Goal: Task Accomplishment & Management: Complete application form

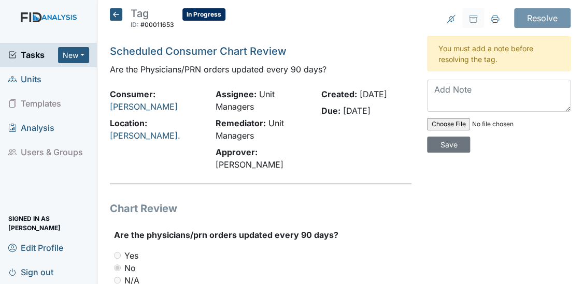
scroll to position [95, 0]
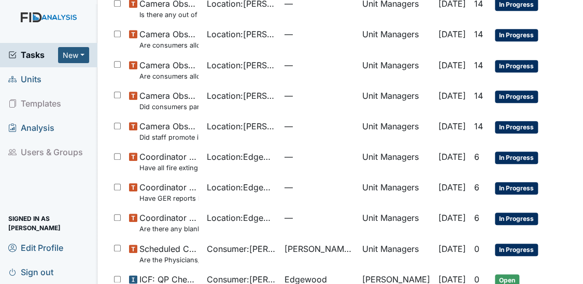
scroll to position [341, 0]
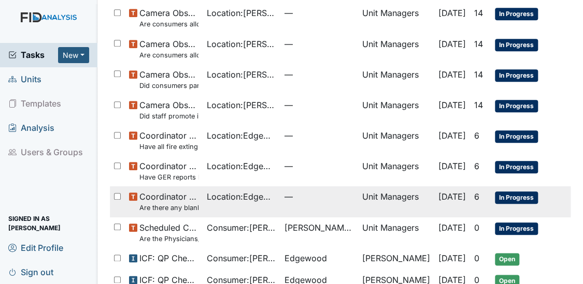
click at [160, 203] on small "Are there any blank MAR"s" at bounding box center [168, 208] width 59 height 10
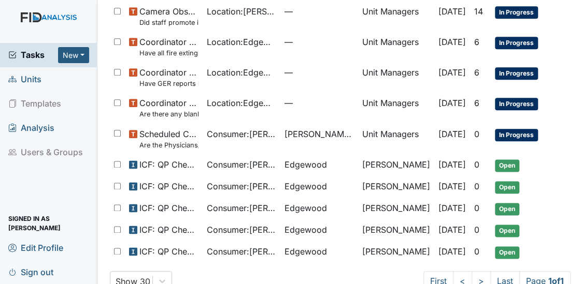
scroll to position [454, 0]
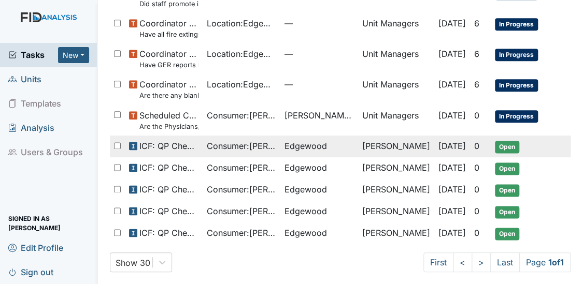
click at [159, 140] on span "ICF: QP Checklist" at bounding box center [168, 146] width 59 height 12
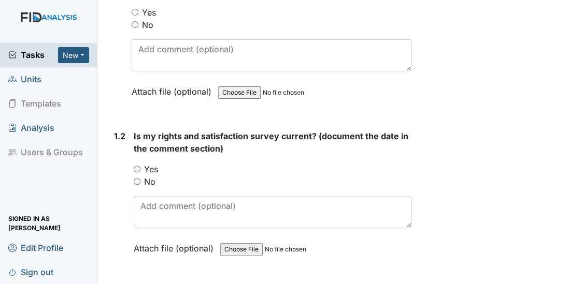
scroll to position [207, 0]
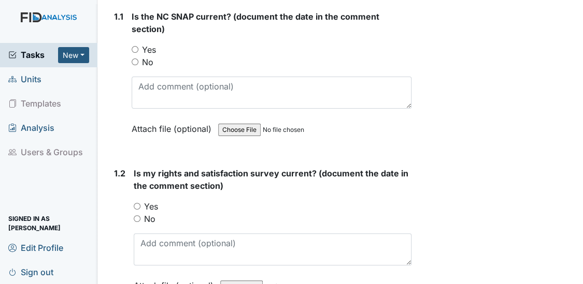
click at [133, 49] on input "Yes" at bounding box center [135, 49] width 7 height 7
radio input "true"
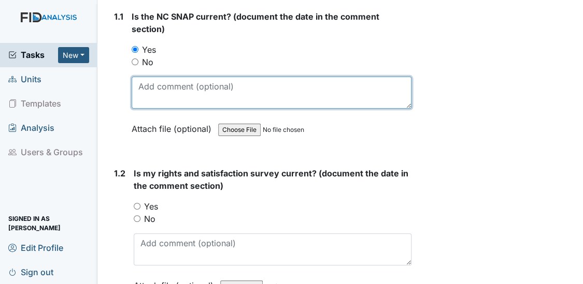
click at [142, 87] on textarea at bounding box center [272, 93] width 280 height 32
type textarea "1/12/25"
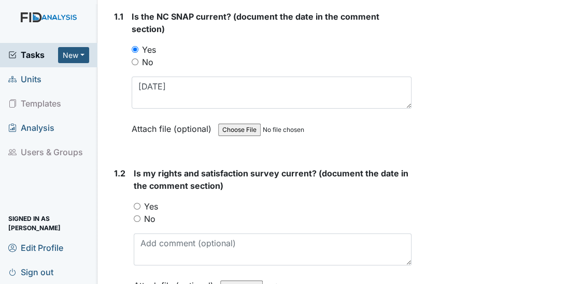
click at [136, 205] on input "Yes" at bounding box center [137, 206] width 7 height 7
radio input "true"
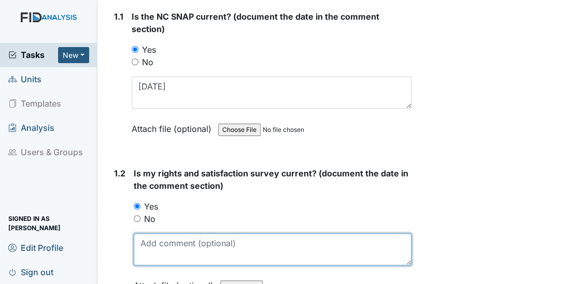
click at [145, 251] on textarea at bounding box center [273, 250] width 278 height 32
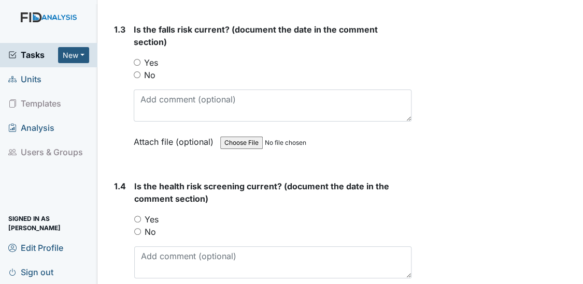
scroll to position [527, 0]
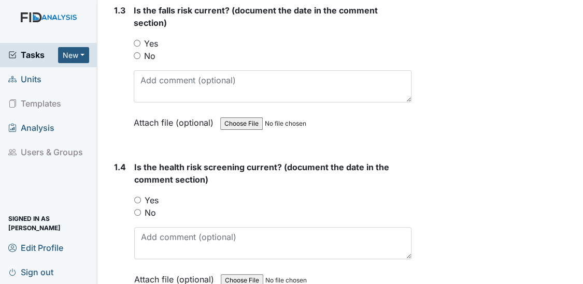
type textarea "10/29/24"
click at [136, 41] on input "Yes" at bounding box center [137, 43] width 7 height 7
radio input "true"
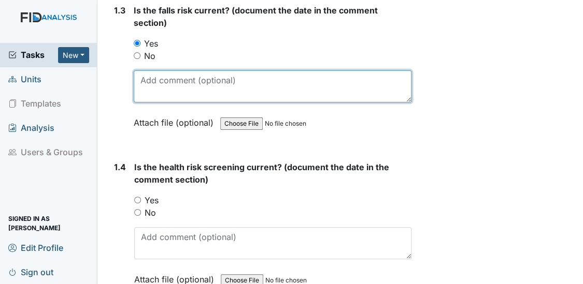
click at [144, 85] on textarea at bounding box center [273, 86] width 278 height 32
type textarea "3/18/25"
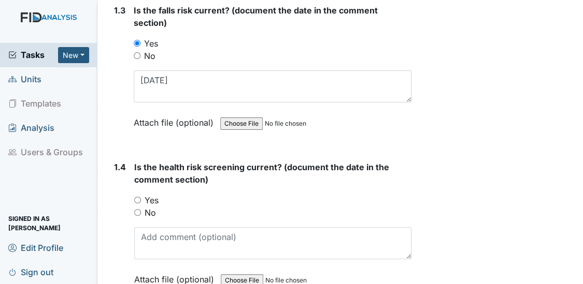
click at [136, 197] on input "Yes" at bounding box center [137, 200] width 7 height 7
radio input "true"
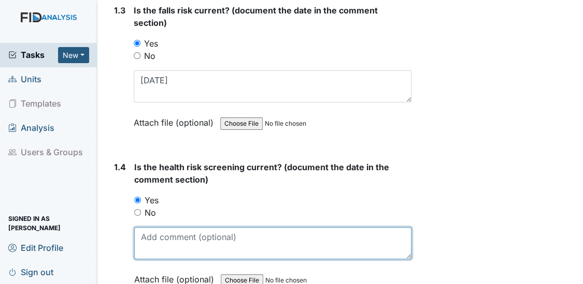
click at [144, 238] on textarea at bounding box center [273, 243] width 278 height 32
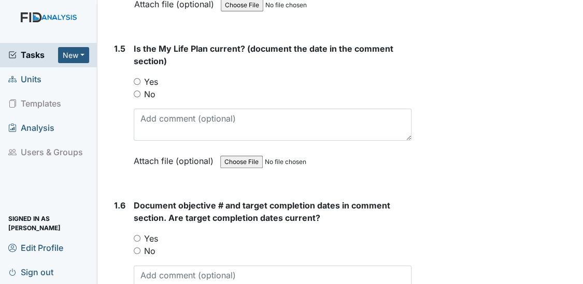
scroll to position [816, 0]
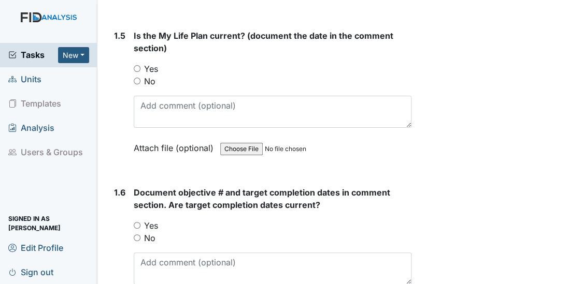
type textarea "10/29/24"
click at [135, 67] on input "Yes" at bounding box center [137, 68] width 7 height 7
radio input "true"
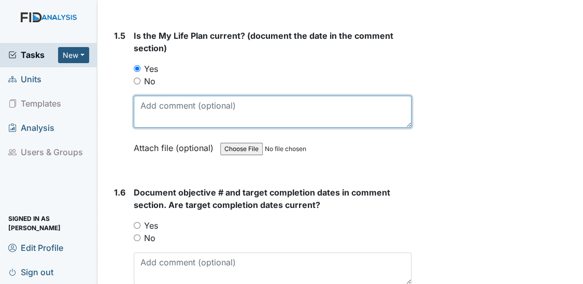
click at [135, 98] on textarea at bounding box center [273, 112] width 278 height 32
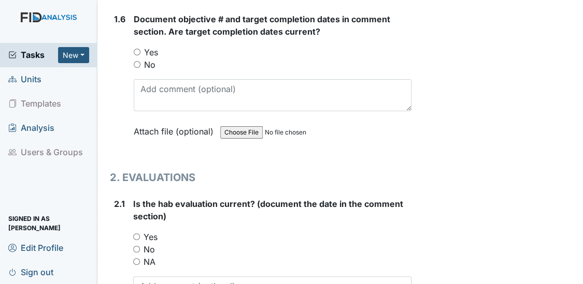
scroll to position [985, 0]
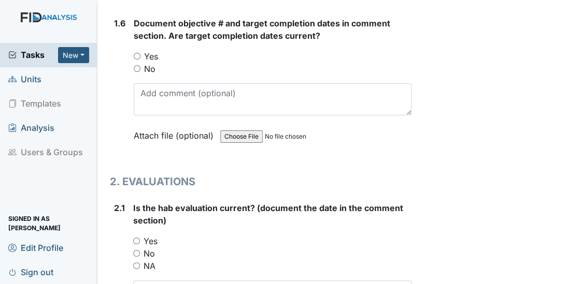
type textarea "10/29/25"
click at [136, 53] on input "Yes" at bounding box center [137, 56] width 7 height 7
radio input "true"
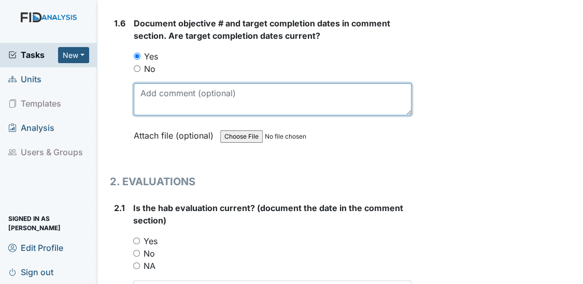
click at [159, 89] on textarea at bounding box center [273, 99] width 278 height 32
type textarea "HS009 11/30/25 SC033 3/1/26 DIL040 1/31/26"
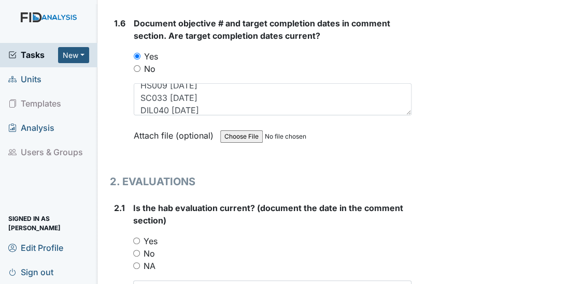
click at [136, 238] on input "Yes" at bounding box center [136, 241] width 7 height 7
radio input "true"
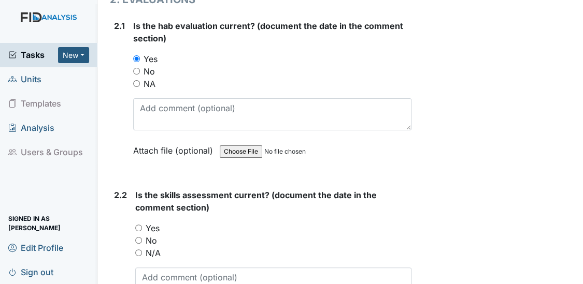
scroll to position [1180, 0]
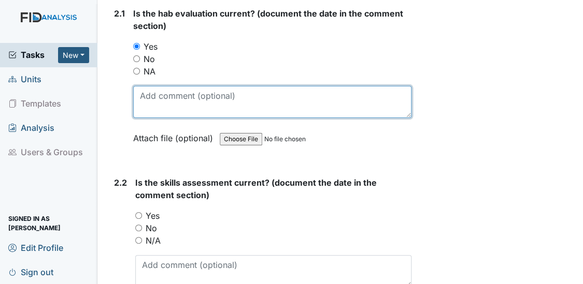
click at [187, 98] on textarea at bounding box center [272, 102] width 279 height 32
click at [156, 93] on textarea "9/24/25" at bounding box center [272, 102] width 279 height 32
type textarea "9/18/25"
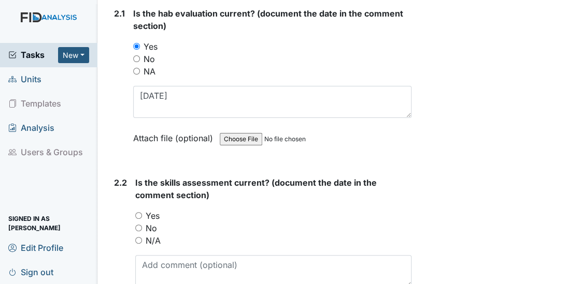
click at [137, 212] on input "Yes" at bounding box center [138, 215] width 7 height 7
radio input "true"
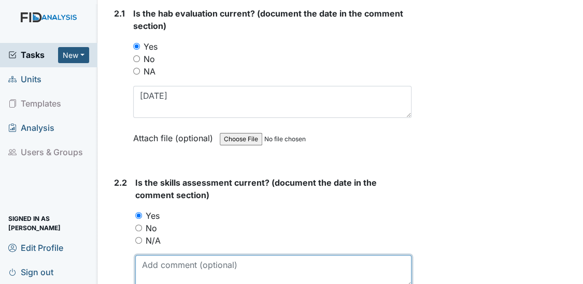
click at [152, 255] on textarea at bounding box center [273, 271] width 277 height 32
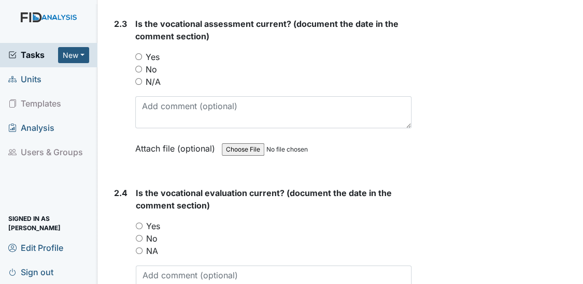
scroll to position [1513, 0]
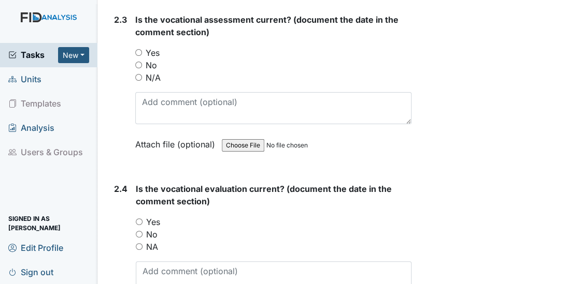
type textarea "9/18/25"
click at [138, 74] on input "N/A" at bounding box center [138, 77] width 7 height 7
radio input "true"
click at [139, 244] on input "NA" at bounding box center [139, 247] width 7 height 7
radio input "true"
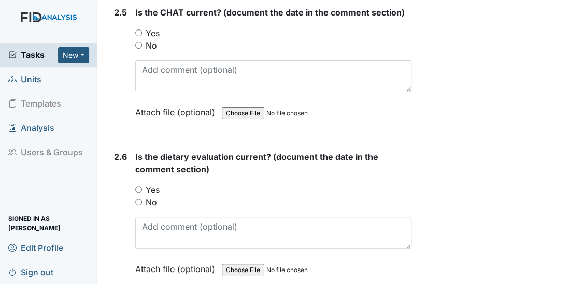
scroll to position [1865, 0]
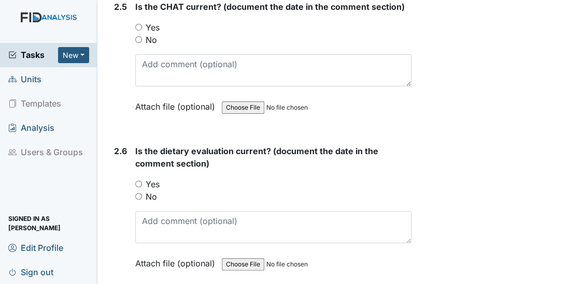
click at [136, 24] on input "Yes" at bounding box center [138, 27] width 7 height 7
radio input "true"
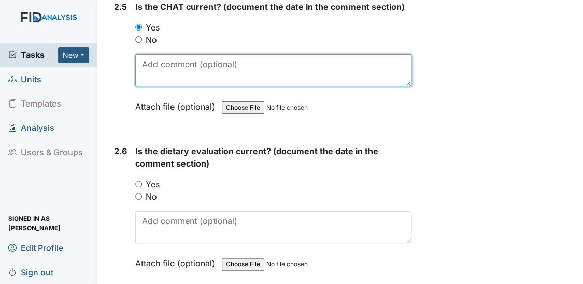
click at [143, 56] on textarea at bounding box center [273, 70] width 277 height 32
type textarea "10/23/24"
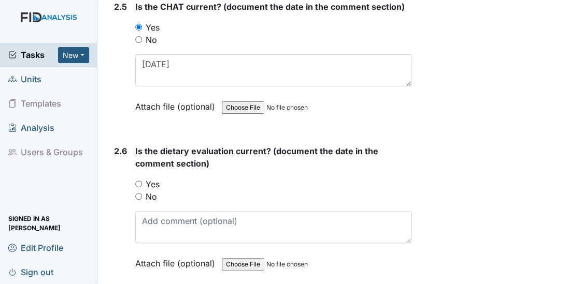
click at [137, 181] on input "Yes" at bounding box center [138, 184] width 7 height 7
radio input "true"
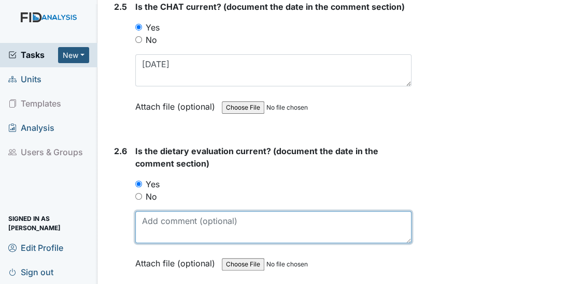
click at [144, 213] on textarea at bounding box center [273, 227] width 277 height 32
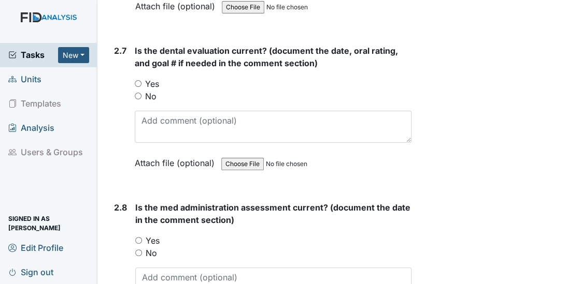
scroll to position [2141, 0]
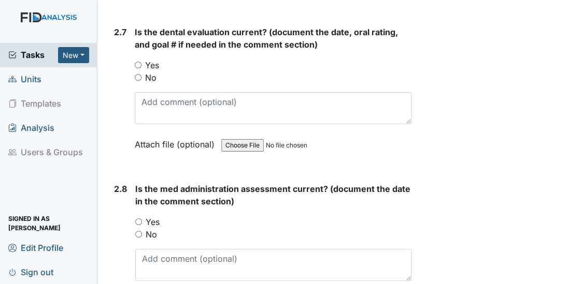
type textarea "[DATE]"
click at [138, 62] on input "Yes" at bounding box center [138, 65] width 7 height 7
radio input "true"
drag, startPoint x: 138, startPoint y: 58, endPoint x: 144, endPoint y: 99, distance: 41.8
click at [144, 99] on div "Is the dental evaluation current? (document the date, oral rating, and goal # i…" at bounding box center [273, 92] width 277 height 132
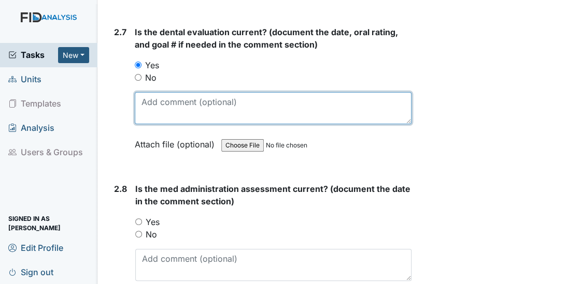
click at [144, 99] on textarea at bounding box center [273, 108] width 277 height 32
type textarea "[DATE]"
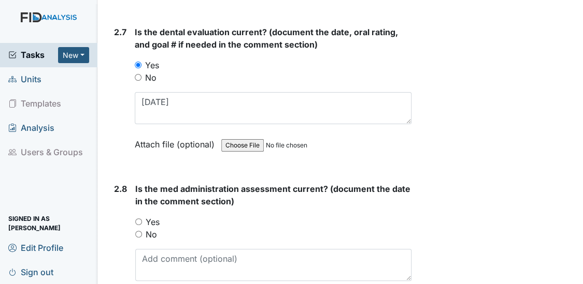
click at [139, 219] on input "Yes" at bounding box center [138, 222] width 7 height 7
radio input "true"
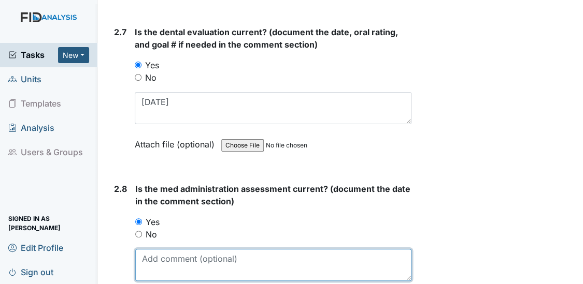
click at [150, 258] on textarea at bounding box center [273, 265] width 277 height 32
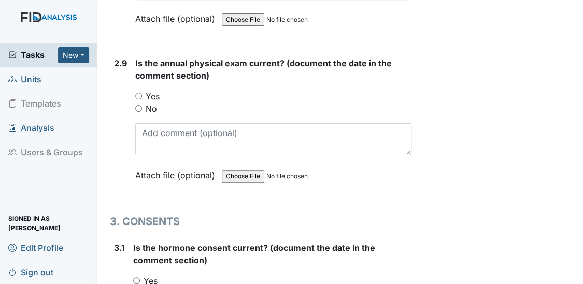
scroll to position [2474, 0]
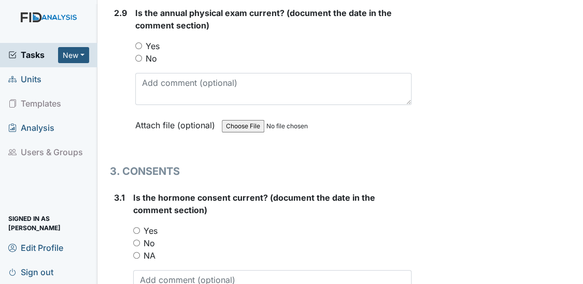
type textarea "[DATE]"
click at [137, 42] on input "Yes" at bounding box center [138, 45] width 7 height 7
radio input "true"
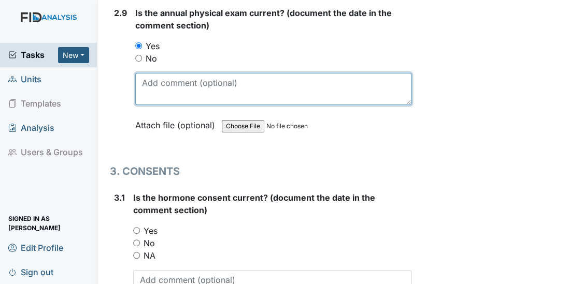
click at [150, 89] on textarea at bounding box center [273, 89] width 277 height 32
type textarea "5/5/25"
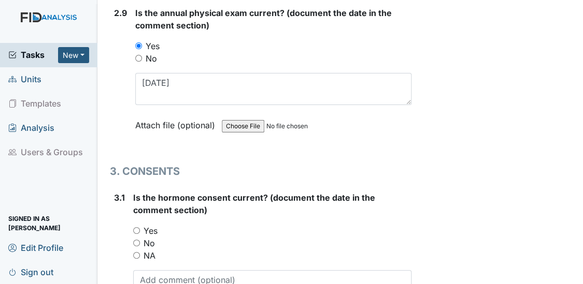
click at [135, 227] on input "Yes" at bounding box center [136, 230] width 7 height 7
radio input "true"
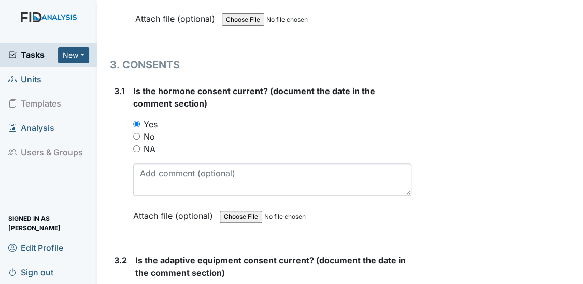
scroll to position [2606, 0]
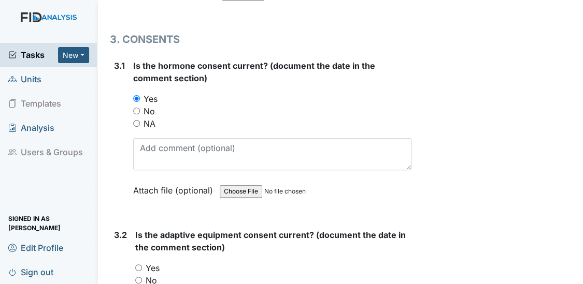
drag, startPoint x: 578, startPoint y: 279, endPoint x: 136, endPoint y: 113, distance: 471.5
click at [136, 120] on input "NA" at bounding box center [136, 123] width 7 height 7
radio input "true"
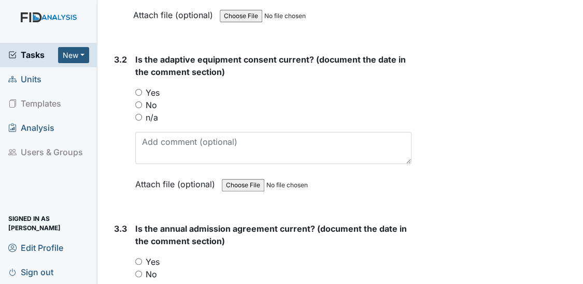
scroll to position [2807, 0]
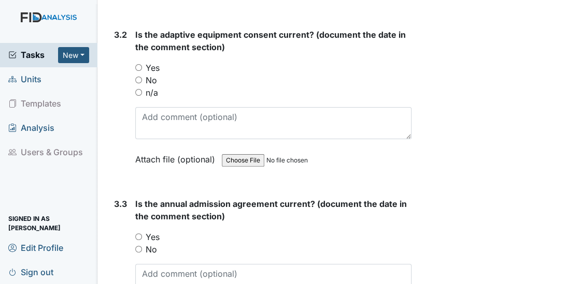
drag, startPoint x: 578, startPoint y: 278, endPoint x: 219, endPoint y: 61, distance: 420.0
click at [219, 62] on div "Yes" at bounding box center [273, 68] width 277 height 12
click at [138, 64] on input "Yes" at bounding box center [138, 67] width 7 height 7
radio input "true"
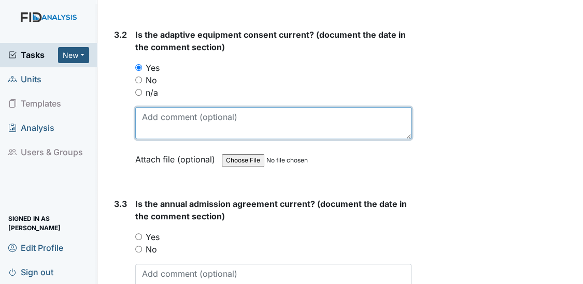
click at [158, 108] on textarea at bounding box center [273, 123] width 277 height 32
type textarea "12/19/24"
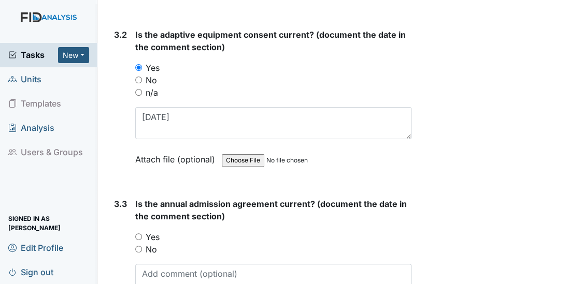
click at [138, 234] on input "Yes" at bounding box center [138, 237] width 7 height 7
radio input "true"
click at [152, 264] on textarea at bounding box center [273, 280] width 277 height 32
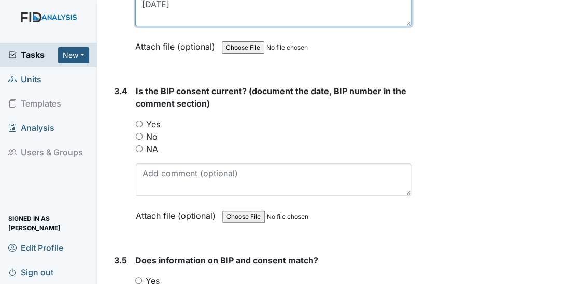
scroll to position [3140, 0]
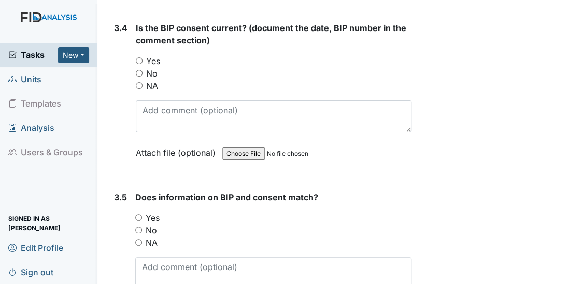
type textarea "12/19/24"
click at [138, 58] on input "Yes" at bounding box center [139, 61] width 7 height 7
radio input "true"
click at [151, 90] on div "Is the BIP consent current? (document the date, BIP number in the comment secti…" at bounding box center [274, 94] width 276 height 145
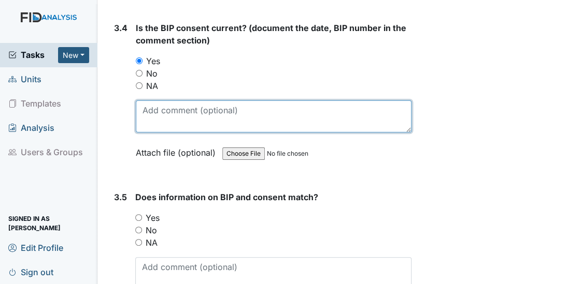
click at [150, 101] on textarea at bounding box center [274, 117] width 276 height 32
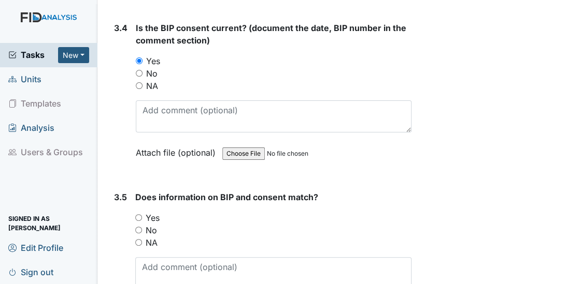
click at [138, 70] on input "No" at bounding box center [139, 73] width 7 height 7
radio input "true"
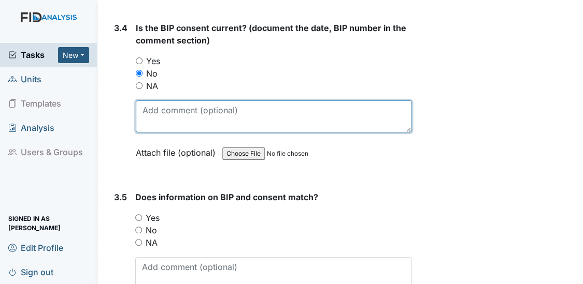
click at [153, 104] on textarea at bounding box center [274, 117] width 276 height 32
type textarea "12/19/24 BEH020"
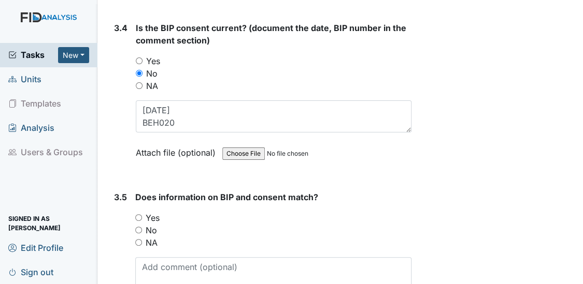
click at [138, 215] on input "Yes" at bounding box center [138, 218] width 7 height 7
radio input "true"
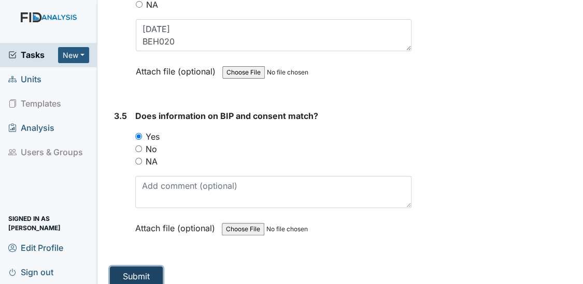
click at [145, 267] on button "Submit" at bounding box center [136, 277] width 53 height 20
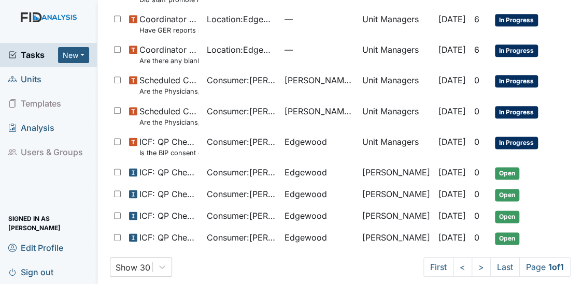
scroll to position [463, 0]
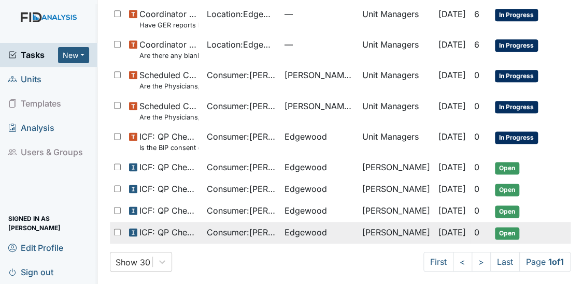
click at [259, 226] on span "Consumer : Battle, Laquanda" at bounding box center [241, 232] width 69 height 12
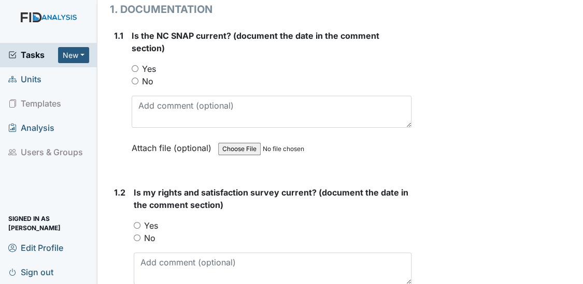
scroll to position [220, 0]
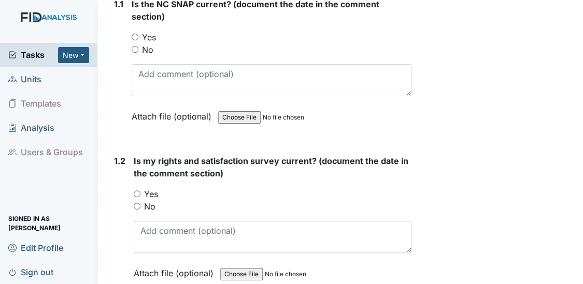
click at [134, 36] on input "Yes" at bounding box center [135, 37] width 7 height 7
radio input "true"
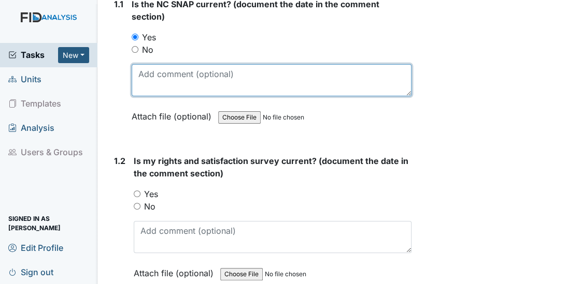
click at [145, 79] on textarea at bounding box center [272, 80] width 280 height 32
type textarea "1/21/25"
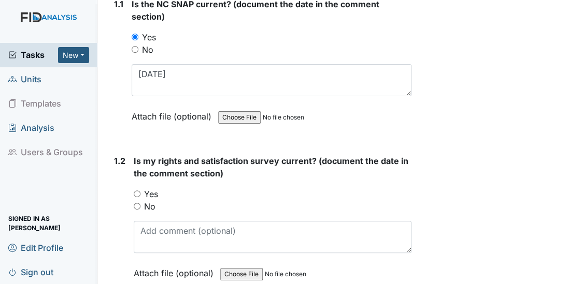
click at [136, 192] on input "Yes" at bounding box center [137, 194] width 7 height 7
radio input "true"
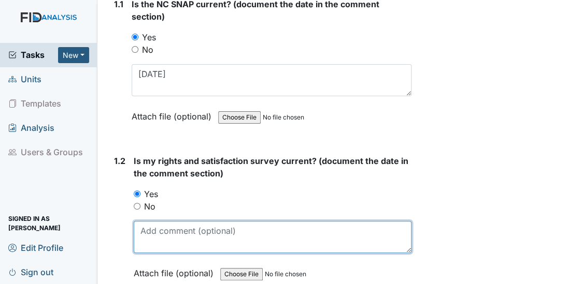
click at [150, 236] on textarea at bounding box center [273, 237] width 278 height 32
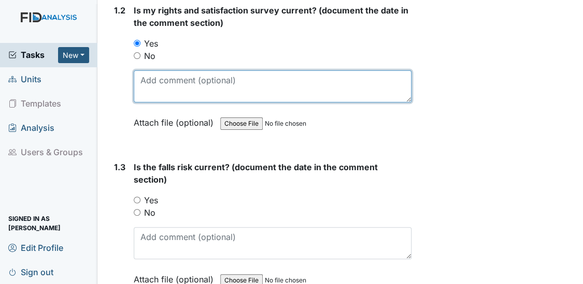
scroll to position [364, 0]
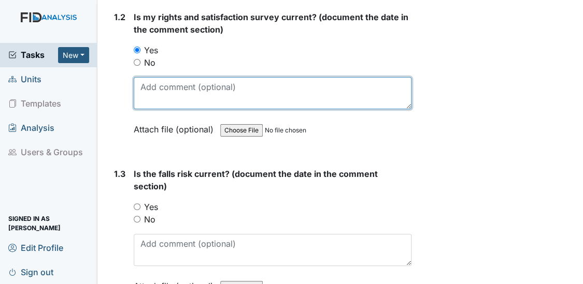
click at [243, 81] on textarea at bounding box center [273, 93] width 278 height 32
type textarea "5/15/25"
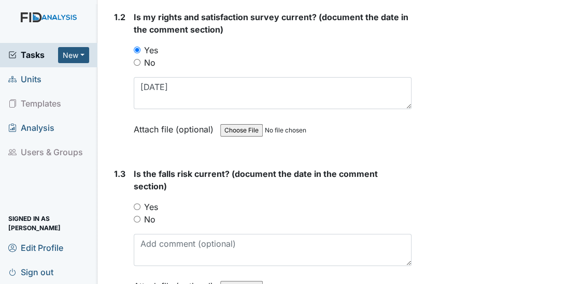
click at [135, 205] on input "Yes" at bounding box center [137, 207] width 7 height 7
radio input "true"
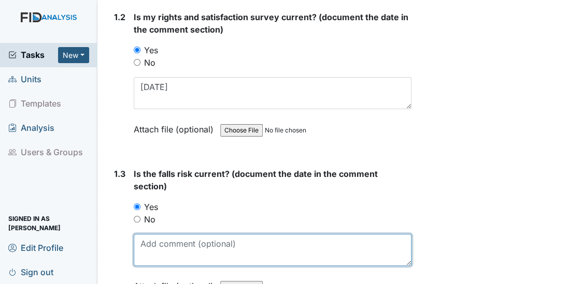
click at [146, 242] on textarea at bounding box center [273, 250] width 278 height 32
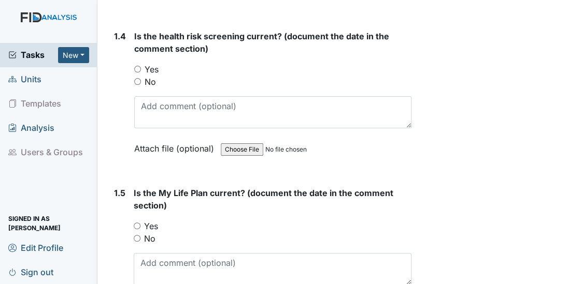
scroll to position [665, 0]
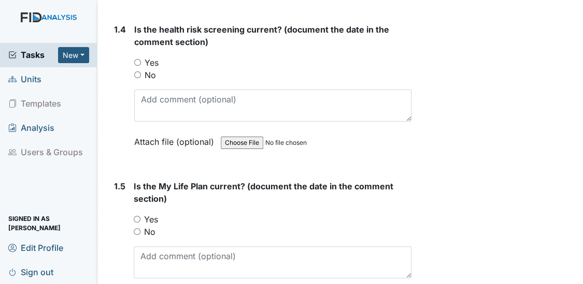
type textarea "6/26/25"
click at [137, 60] on input "Yes" at bounding box center [137, 62] width 7 height 7
radio input "true"
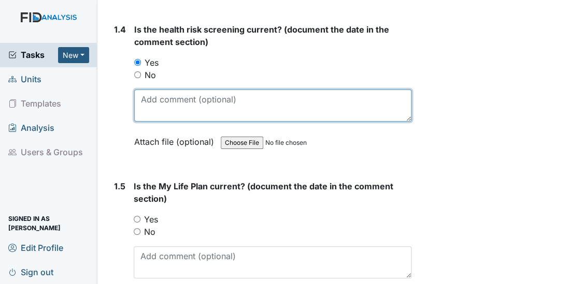
click at [146, 102] on textarea at bounding box center [273, 106] width 278 height 32
type textarea "5/15/25"
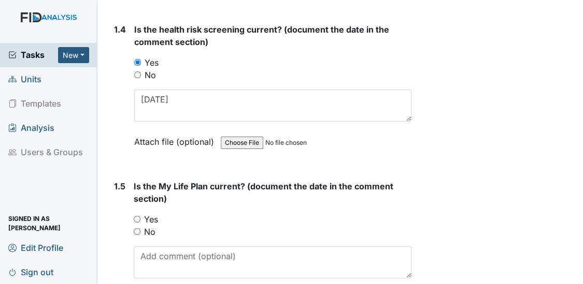
click at [137, 218] on input "Yes" at bounding box center [137, 219] width 7 height 7
radio input "true"
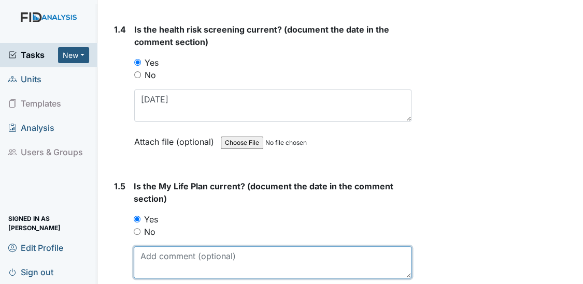
click at [145, 256] on textarea at bounding box center [273, 263] width 278 height 32
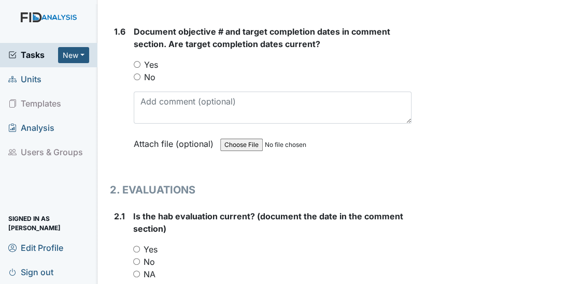
scroll to position [985, 0]
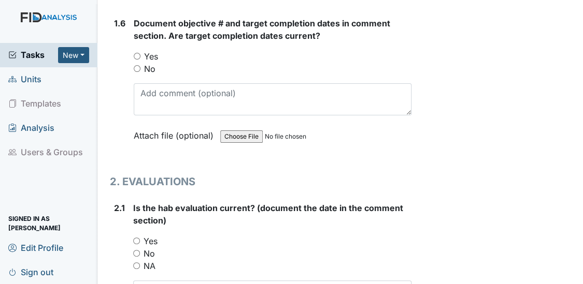
type textarea "5/14/25"
click at [138, 53] on input "Yes" at bounding box center [137, 56] width 7 height 7
radio input "true"
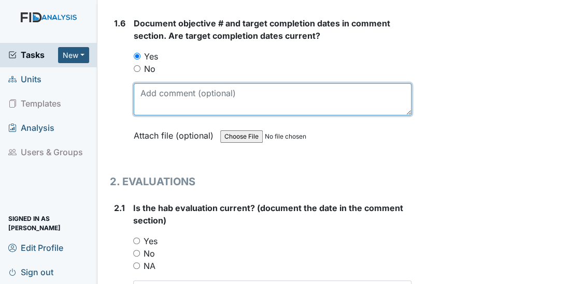
click at [147, 86] on textarea at bounding box center [273, 99] width 278 height 32
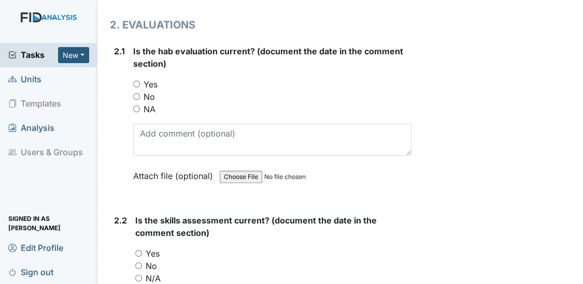
scroll to position [1161, 0]
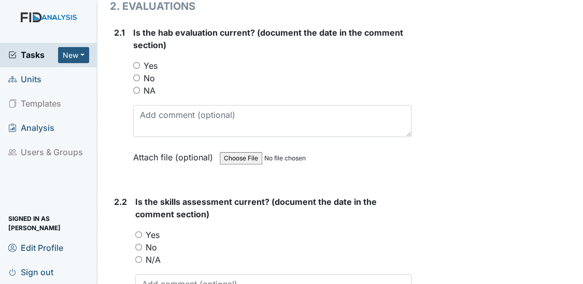
type textarea "SC005 12/31/25 DIL006 11/15/25 HS002 10/01/25 FA025 12/31/25"
click at [136, 62] on input "Yes" at bounding box center [136, 65] width 7 height 7
radio input "true"
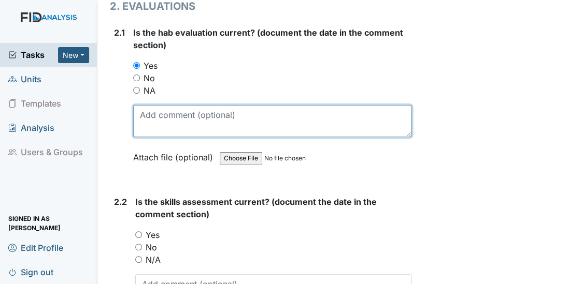
click at [152, 116] on textarea at bounding box center [272, 121] width 279 height 32
type textarea "5/13/25"
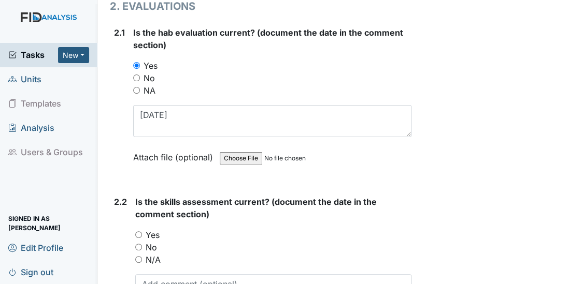
click at [140, 232] on input "Yes" at bounding box center [138, 235] width 7 height 7
radio input "true"
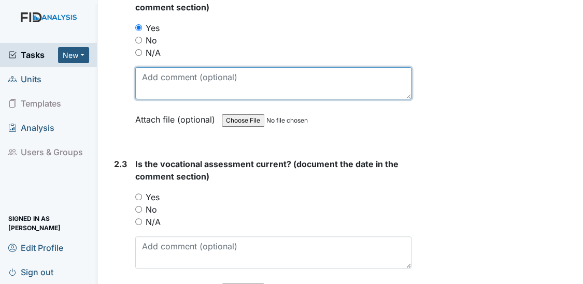
scroll to position [1363, 0]
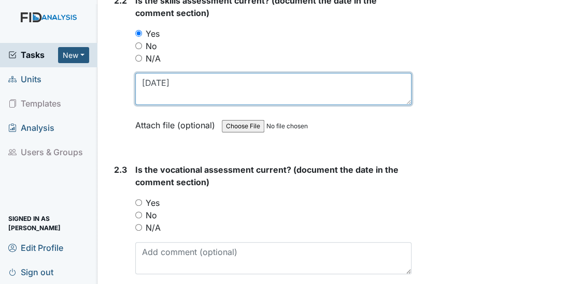
type textarea "5/13/25"
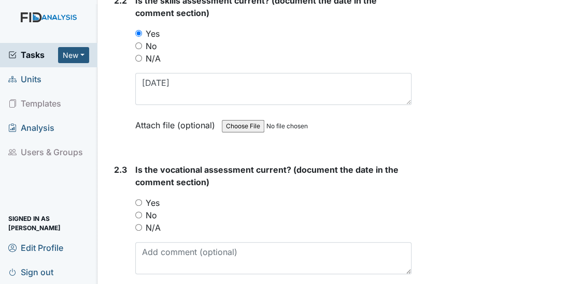
click at [137, 199] on input "Yes" at bounding box center [138, 202] width 7 height 7
radio input "true"
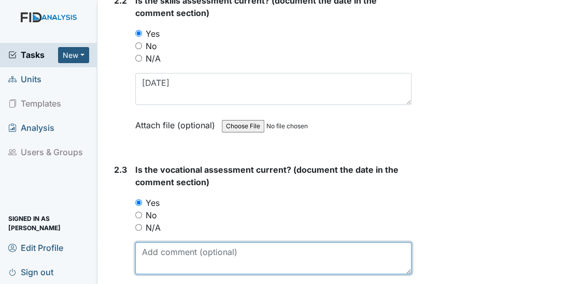
click at [148, 250] on textarea at bounding box center [273, 258] width 277 height 32
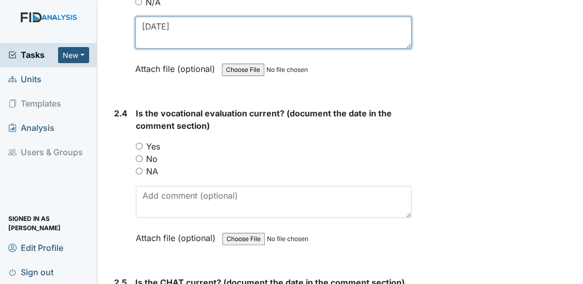
scroll to position [1626, 0]
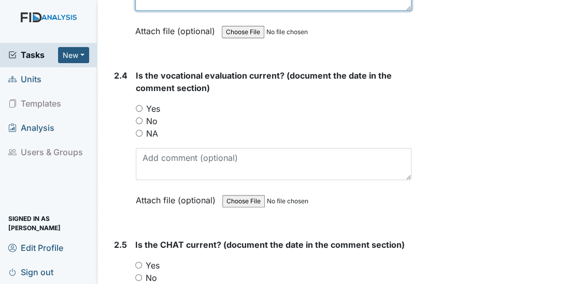
type textarea "5/15/25"
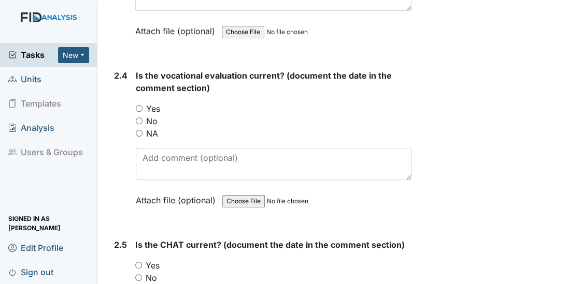
click at [140, 105] on input "Yes" at bounding box center [139, 108] width 7 height 7
radio input "true"
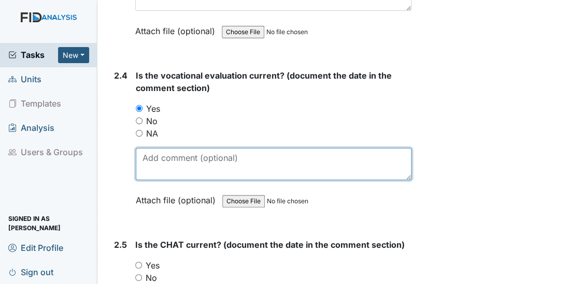
click at [164, 164] on textarea at bounding box center [274, 164] width 276 height 32
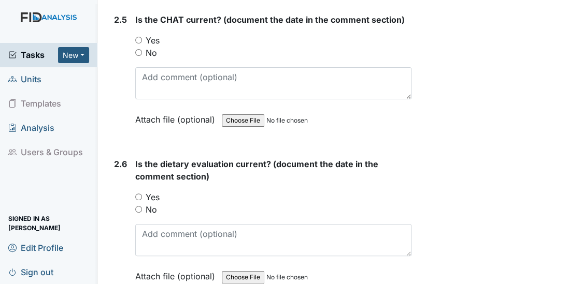
scroll to position [1859, 0]
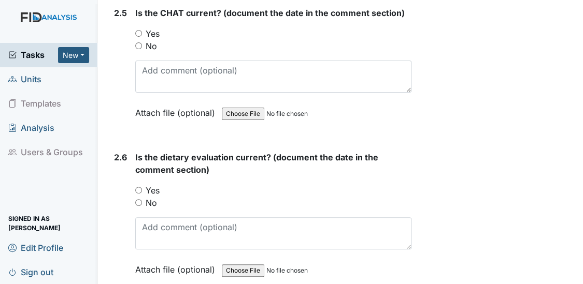
type textarea "5/15/25"
click at [138, 30] on input "Yes" at bounding box center [138, 33] width 7 height 7
radio input "true"
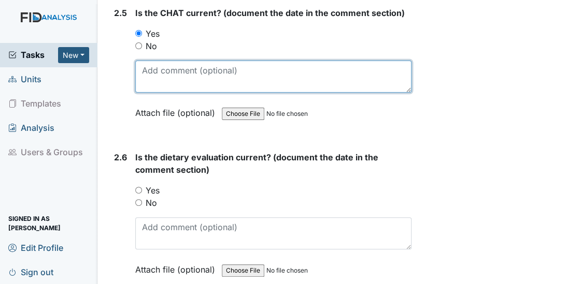
click at [158, 65] on textarea at bounding box center [273, 77] width 277 height 32
type textarea "5/1/25"
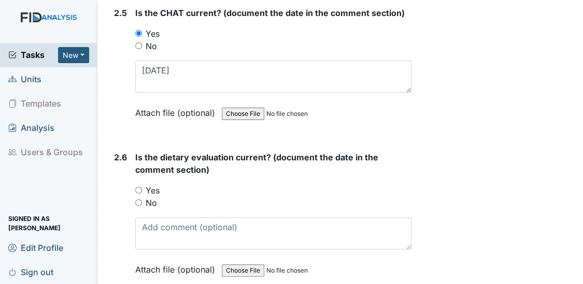
click at [137, 187] on input "Yes" at bounding box center [138, 190] width 7 height 7
radio input "true"
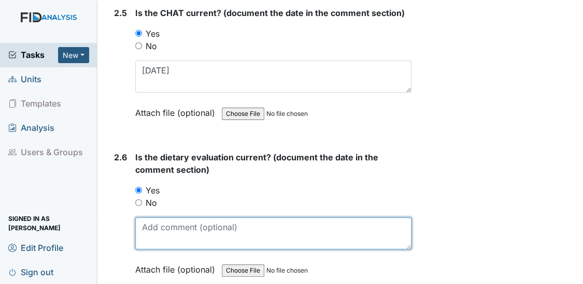
click at [146, 222] on textarea at bounding box center [273, 234] width 277 height 32
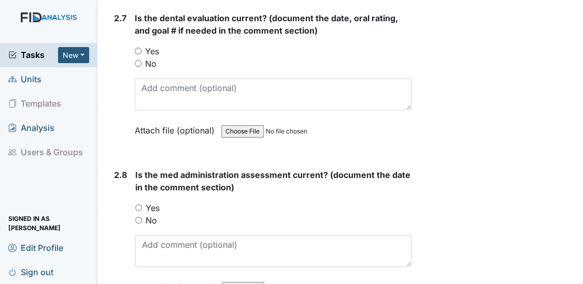
scroll to position [2160, 0]
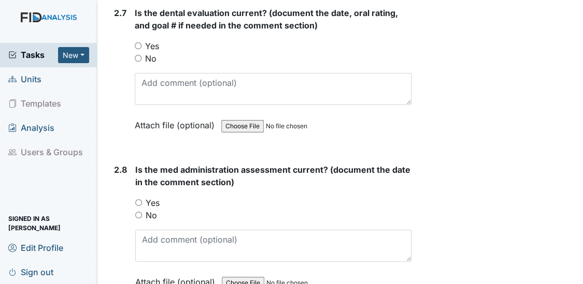
type textarea "6/10/25"
click at [139, 42] on input "Yes" at bounding box center [138, 45] width 7 height 7
radio input "true"
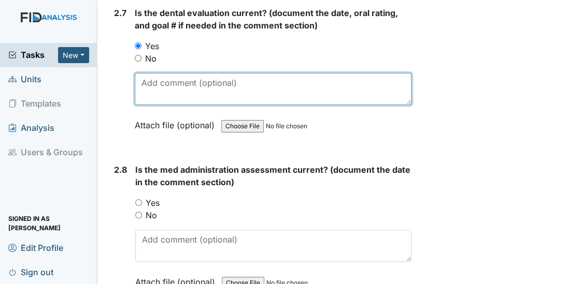
click at [166, 79] on textarea at bounding box center [273, 89] width 277 height 32
type textarea "6/6/25 GOOD"
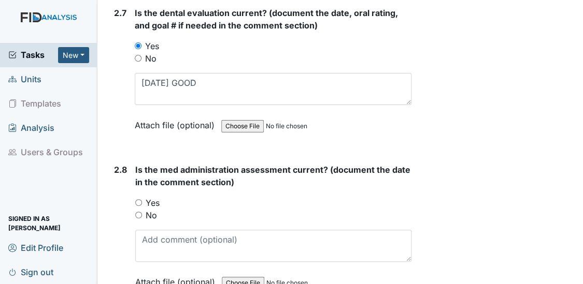
click at [139, 199] on input "Yes" at bounding box center [138, 202] width 7 height 7
radio input "true"
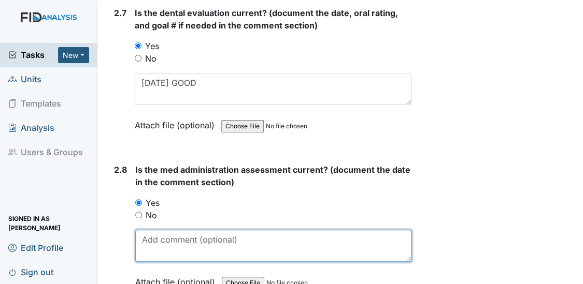
click at [161, 235] on textarea at bounding box center [273, 246] width 277 height 32
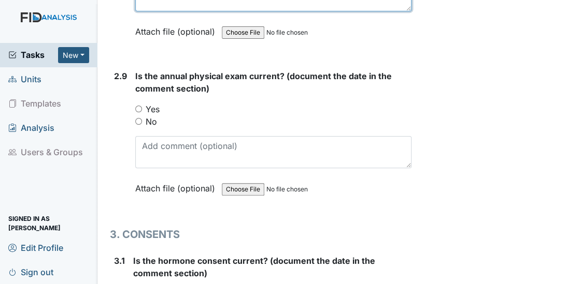
scroll to position [2455, 0]
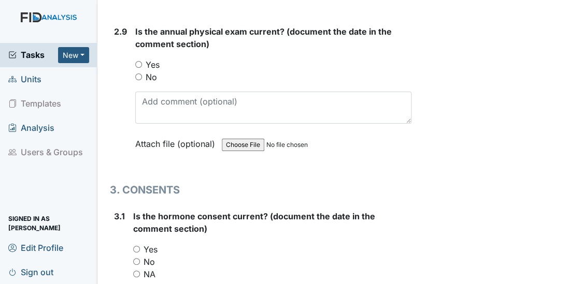
type textarea "[DATE]"
click at [138, 61] on input "Yes" at bounding box center [138, 64] width 7 height 7
radio input "true"
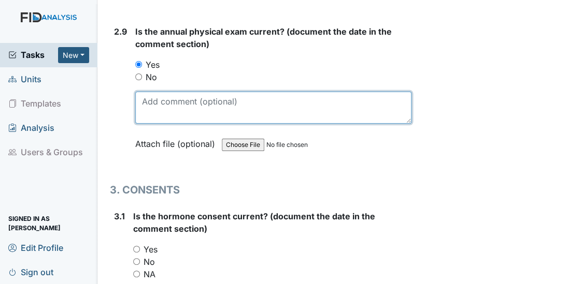
click at [157, 105] on textarea at bounding box center [273, 108] width 277 height 32
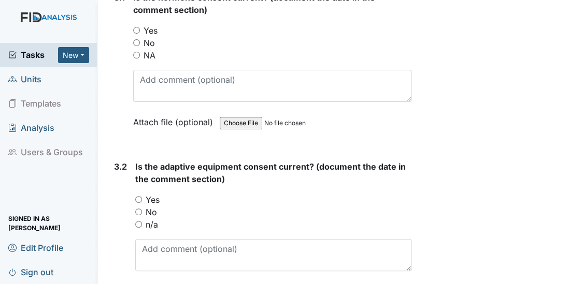
scroll to position [2656, 0]
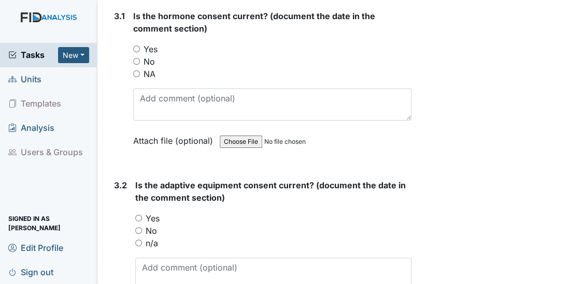
type textarea "1/6/25"
click at [136, 70] on input "NA" at bounding box center [136, 73] width 7 height 7
radio input "true"
click at [138, 240] on input "n/a" at bounding box center [138, 243] width 7 height 7
radio input "true"
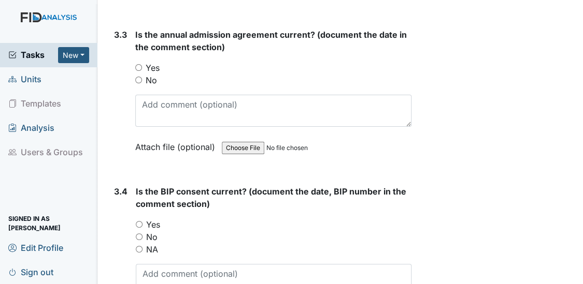
scroll to position [2982, 0]
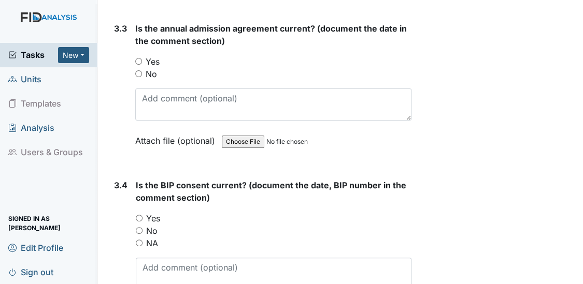
click at [139, 58] on input "Yes" at bounding box center [138, 61] width 7 height 7
radio input "true"
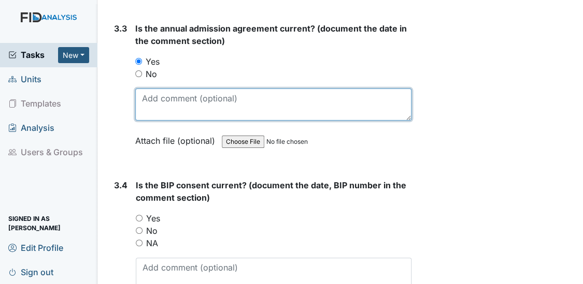
click at [155, 105] on textarea at bounding box center [273, 105] width 277 height 32
type textarea "4/22/25"
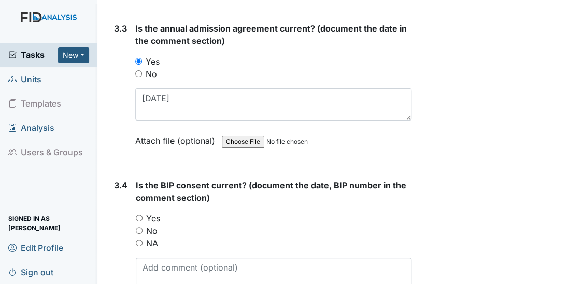
click at [139, 215] on input "Yes" at bounding box center [139, 218] width 7 height 7
radio input "true"
click at [151, 261] on textarea at bounding box center [274, 274] width 276 height 32
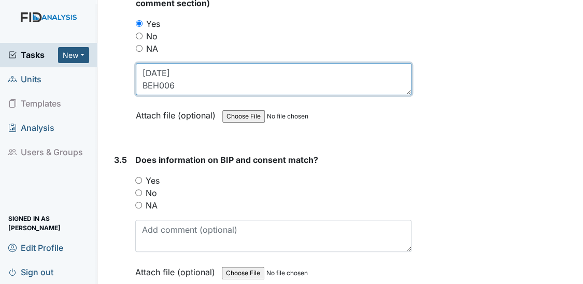
scroll to position [3221, 0]
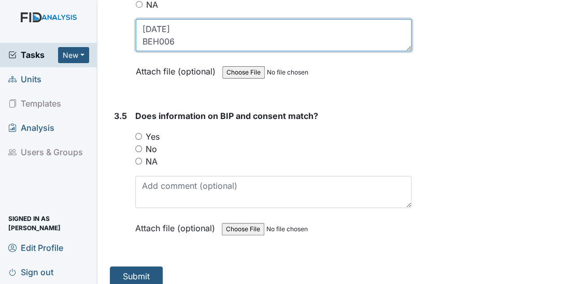
type textarea "4/22/25 BEH006"
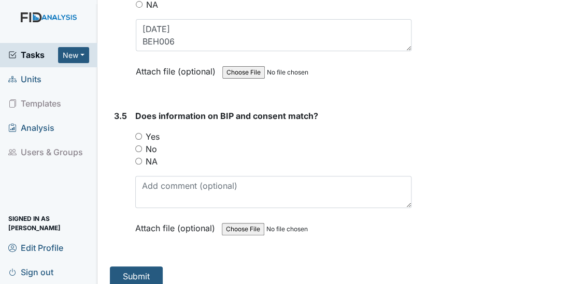
click at [139, 133] on input "Yes" at bounding box center [138, 136] width 7 height 7
radio input "true"
click at [145, 267] on button "Submit" at bounding box center [136, 277] width 53 height 20
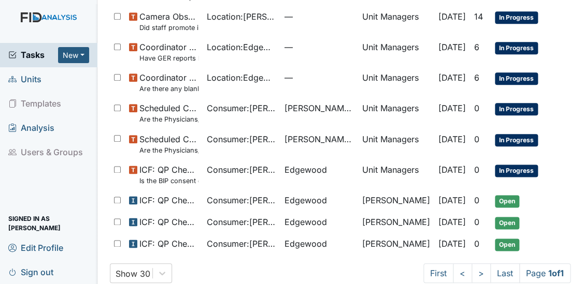
scroll to position [441, 0]
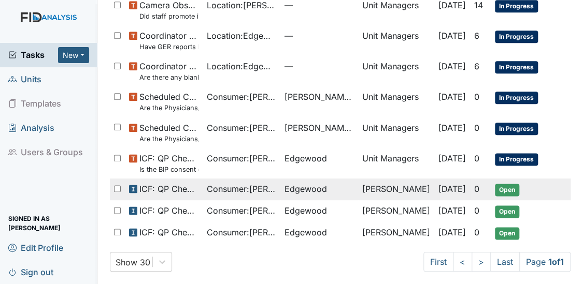
click at [228, 183] on span "Consumer : [PERSON_NAME]" at bounding box center [241, 189] width 69 height 12
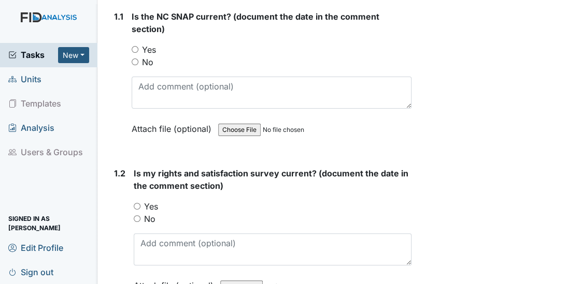
scroll to position [232, 0]
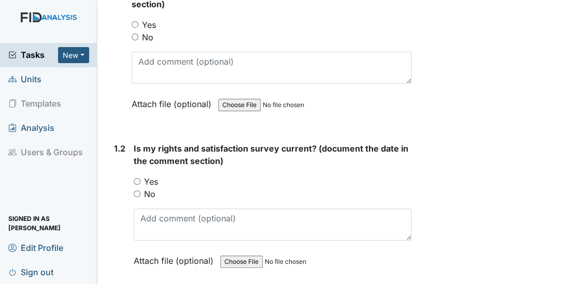
click at [136, 23] on input "Yes" at bounding box center [135, 24] width 7 height 7
radio input "true"
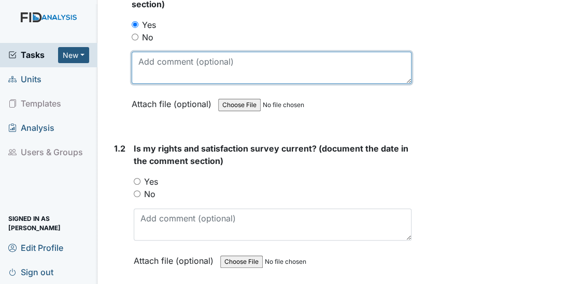
click at [147, 63] on textarea at bounding box center [272, 68] width 280 height 32
type textarea "12/14/25"
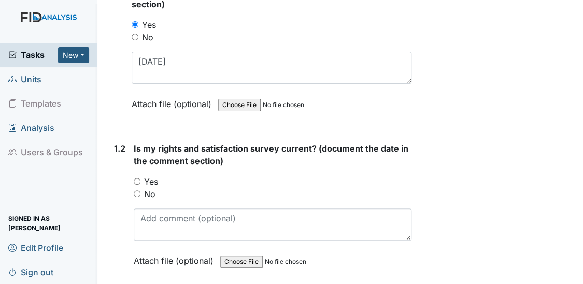
click at [136, 180] on input "Yes" at bounding box center [137, 181] width 7 height 7
radio input "true"
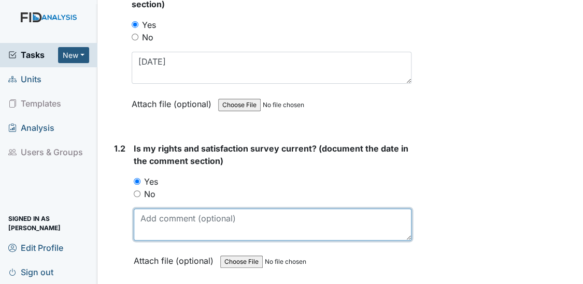
click at [142, 222] on textarea at bounding box center [273, 225] width 278 height 32
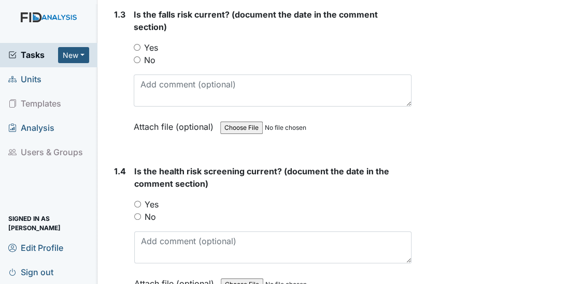
scroll to position [527, 0]
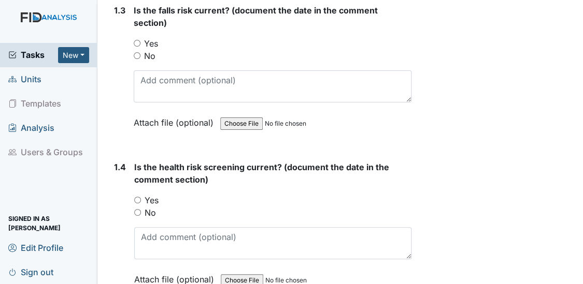
type textarea "10/29/24"
click at [137, 40] on input "Yes" at bounding box center [137, 43] width 7 height 7
radio input "true"
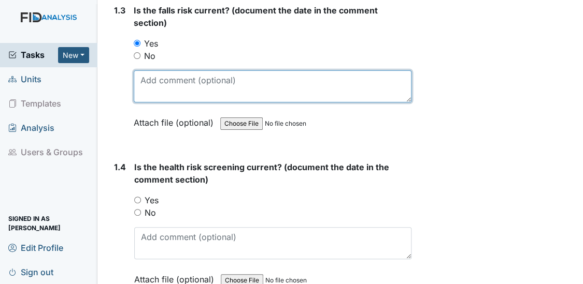
click at [149, 82] on textarea at bounding box center [273, 86] width 278 height 32
type textarea "12/14/25"
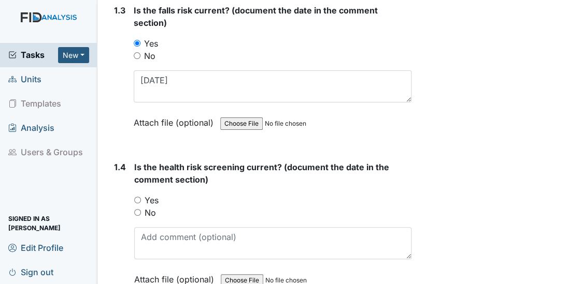
click at [135, 197] on input "Yes" at bounding box center [137, 200] width 7 height 7
radio input "true"
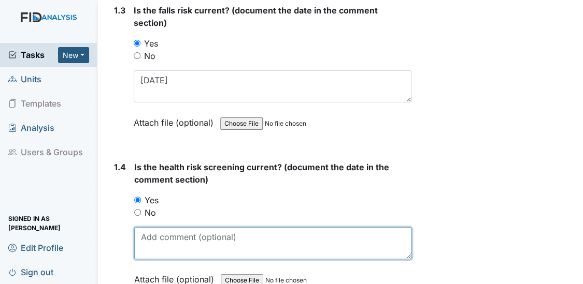
click at [140, 232] on textarea at bounding box center [273, 243] width 278 height 32
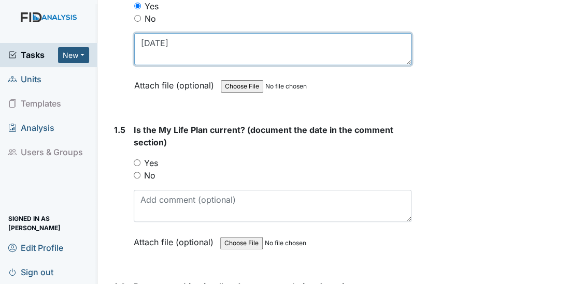
scroll to position [784, 0]
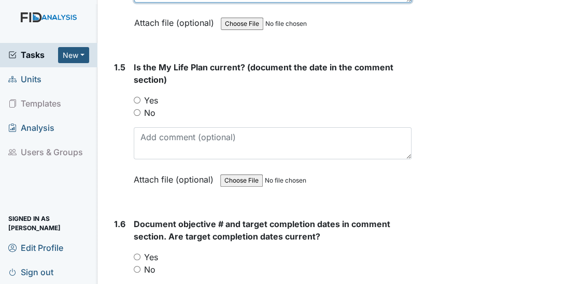
type textarea "11/29/25"
drag, startPoint x: 578, startPoint y: 281, endPoint x: 136, endPoint y: 99, distance: 478.1
click at [136, 99] on input "Yes" at bounding box center [137, 100] width 7 height 7
radio input "true"
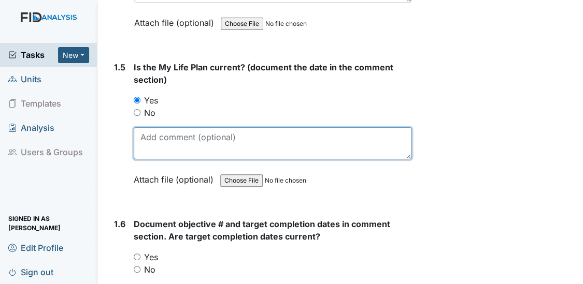
click at [148, 131] on textarea at bounding box center [273, 143] width 278 height 32
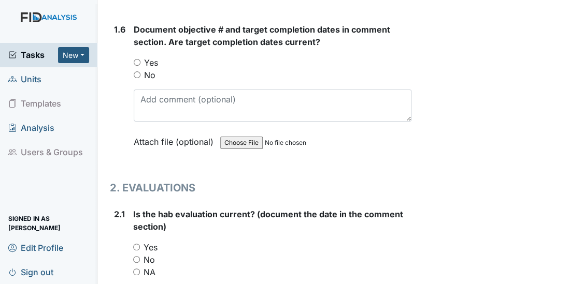
scroll to position [998, 0]
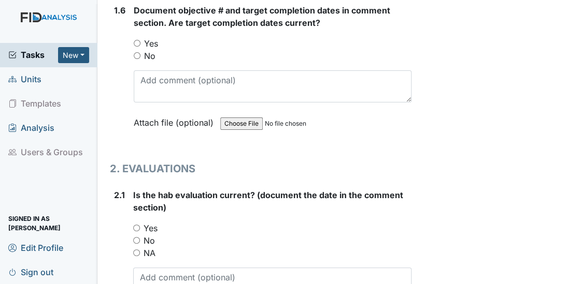
type textarea "10/29/24"
click at [137, 40] on input "Yes" at bounding box center [137, 43] width 7 height 7
radio input "true"
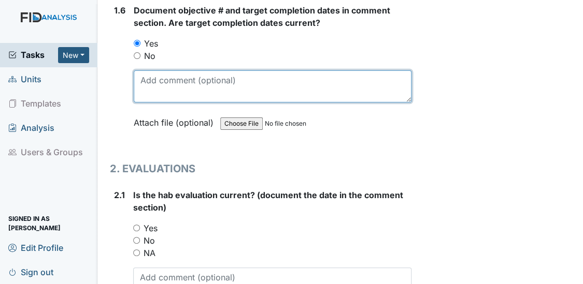
click at [148, 73] on textarea at bounding box center [273, 86] width 278 height 32
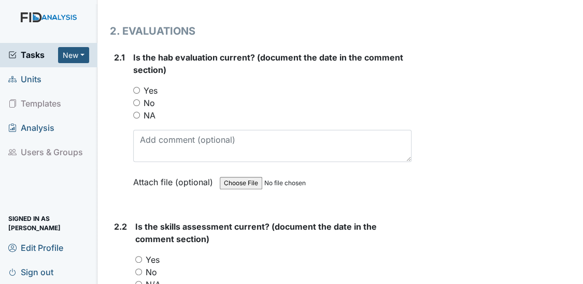
scroll to position [1180, 0]
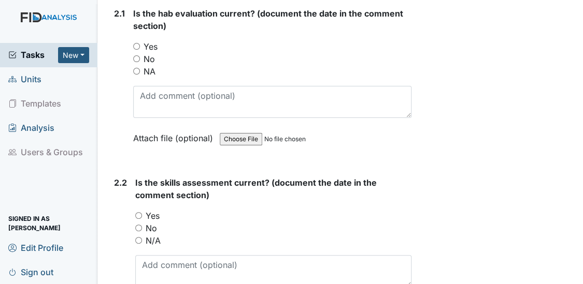
type textarea "FA006 11/30/25 FA008 1/31/26 SC014 11/30/25 SC013 11/30/25 DIL003 11/30/25"
click at [135, 43] on input "Yes" at bounding box center [136, 46] width 7 height 7
radio input "true"
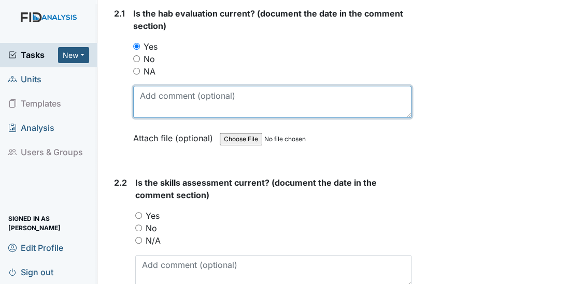
click at [142, 95] on textarea at bounding box center [272, 102] width 279 height 32
type textarea "10/29/25"
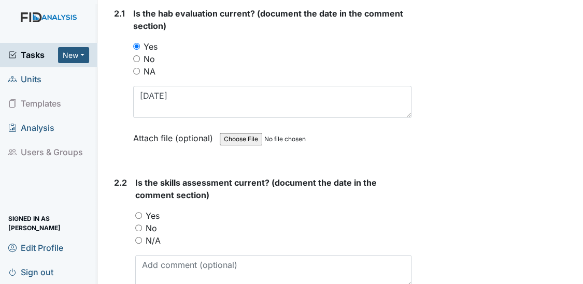
click at [139, 212] on input "Yes" at bounding box center [138, 215] width 7 height 7
radio input "true"
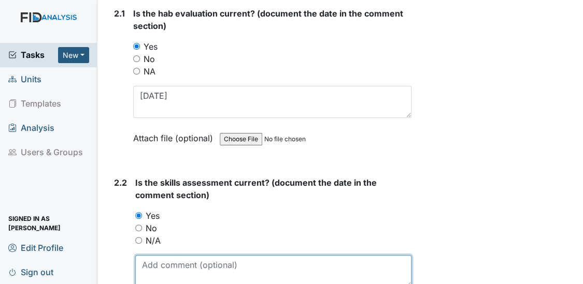
click at [157, 271] on textarea at bounding box center [273, 271] width 277 height 32
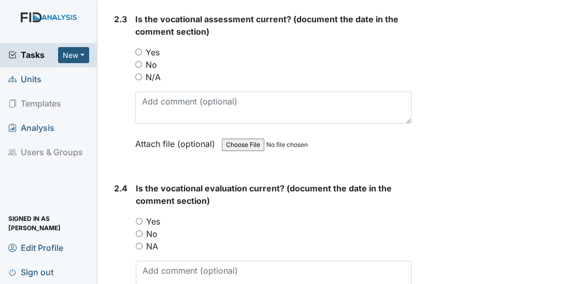
scroll to position [1519, 0]
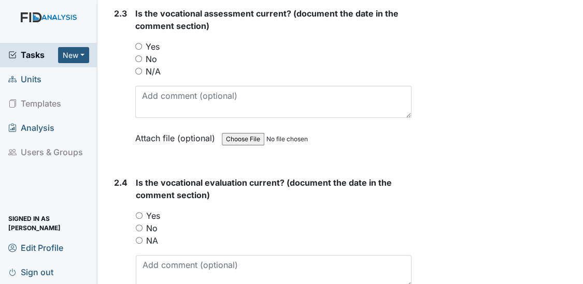
type textarea "10/29/25"
click at [138, 43] on input "Yes" at bounding box center [138, 46] width 7 height 7
radio input "true"
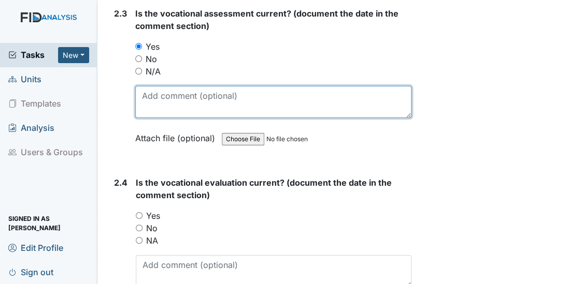
click at [158, 91] on textarea at bounding box center [273, 102] width 277 height 32
type textarea "10/29/25"
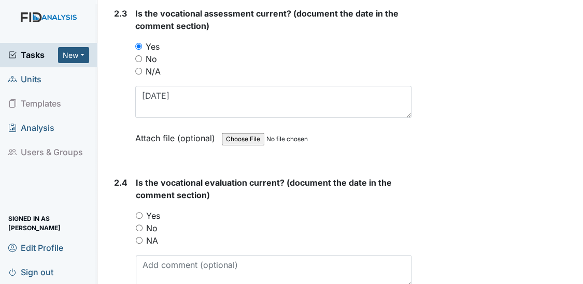
click at [139, 212] on input "Yes" at bounding box center [139, 215] width 7 height 7
radio input "true"
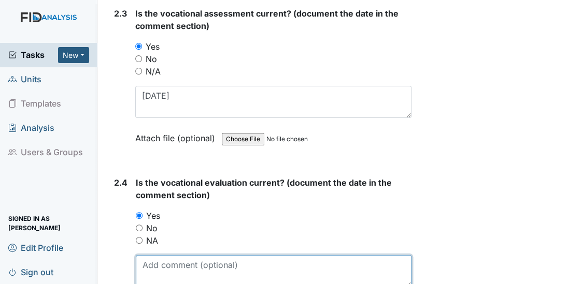
click at [148, 261] on textarea at bounding box center [274, 271] width 276 height 32
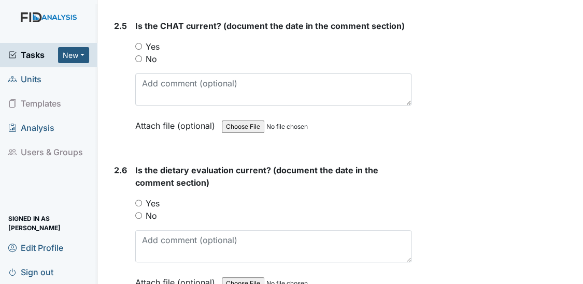
scroll to position [1852, 0]
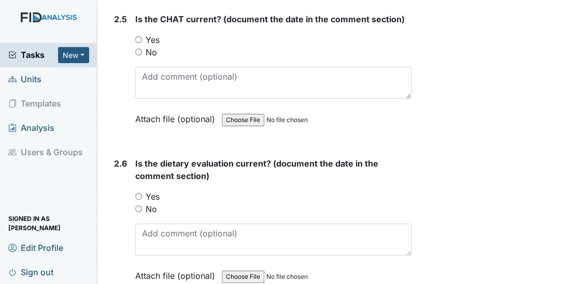
type textarea "10/29/25"
click at [137, 36] on input "Yes" at bounding box center [138, 39] width 7 height 7
radio input "true"
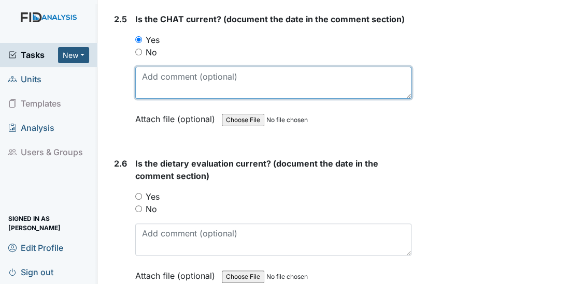
click at [157, 70] on textarea at bounding box center [273, 83] width 277 height 32
type textarea "10/23/25"
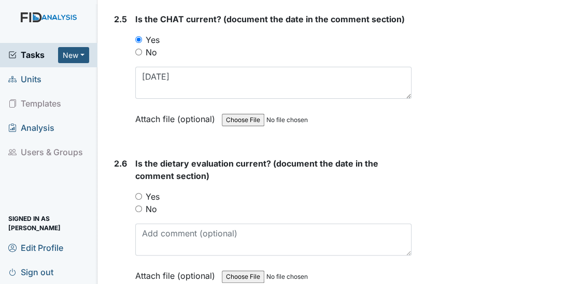
click at [137, 193] on input "Yes" at bounding box center [138, 196] width 7 height 7
radio input "true"
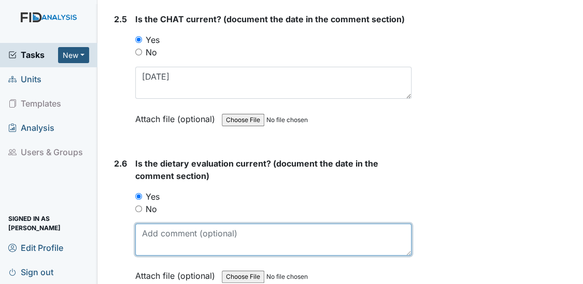
click at [150, 225] on textarea at bounding box center [273, 240] width 277 height 32
type textarea "[DATE]"
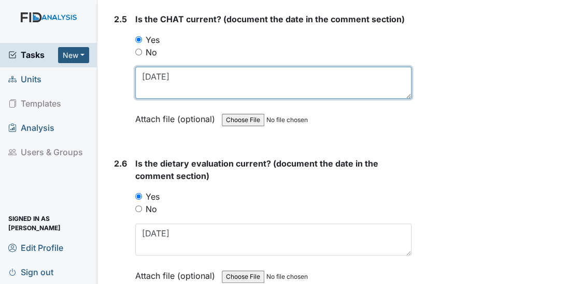
click at [179, 69] on textarea "10/23/25" at bounding box center [273, 83] width 277 height 32
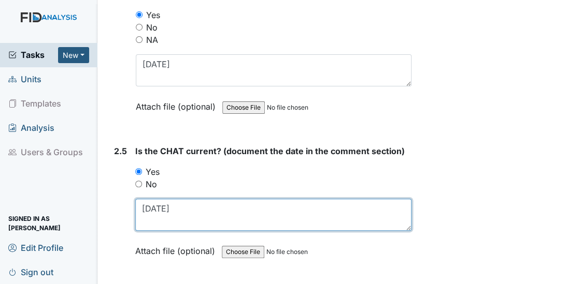
scroll to position [1714, 0]
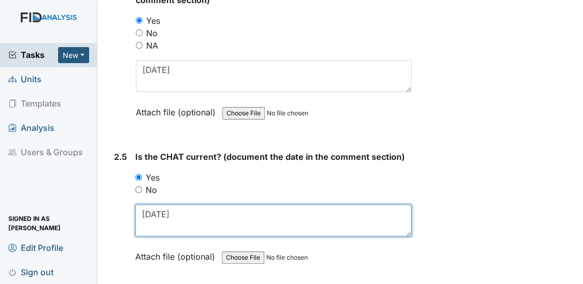
type textarea "10/23/24"
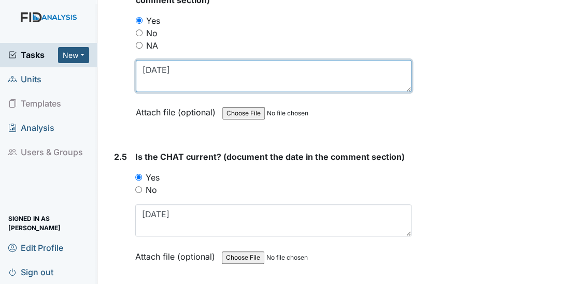
click at [178, 63] on textarea "10/29/25" at bounding box center [274, 76] width 276 height 32
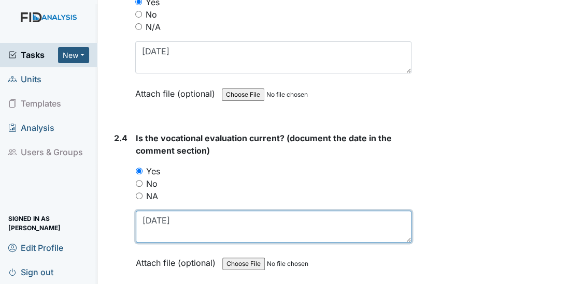
scroll to position [1532, 0]
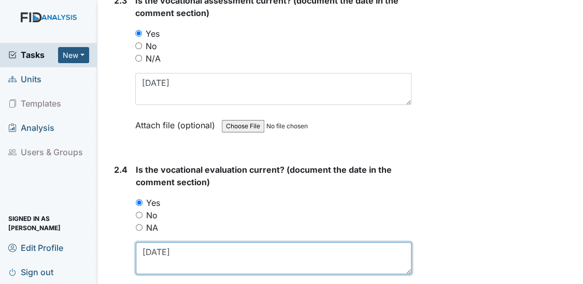
type textarea "10/29/24"
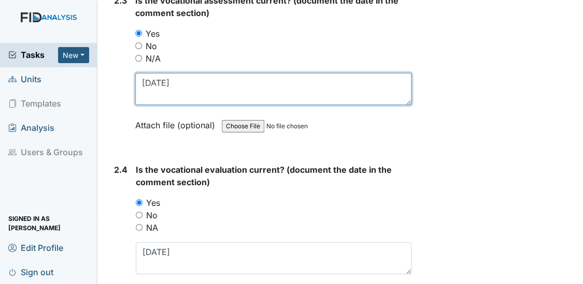
click at [191, 75] on textarea "10/29/25" at bounding box center [273, 89] width 277 height 32
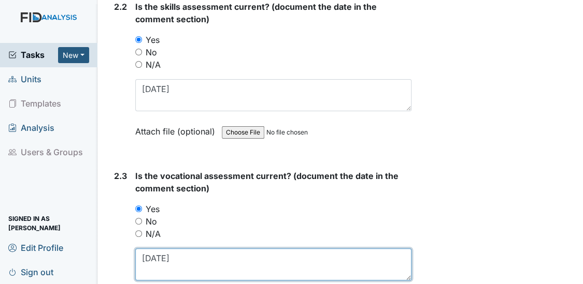
scroll to position [1350, 0]
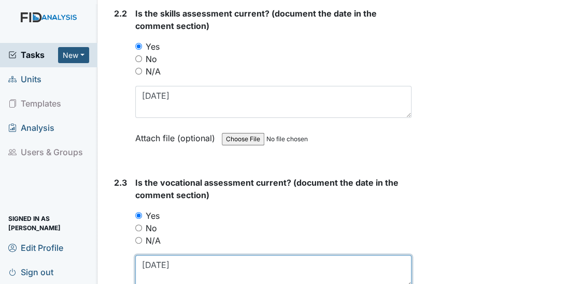
type textarea "10/29/24"
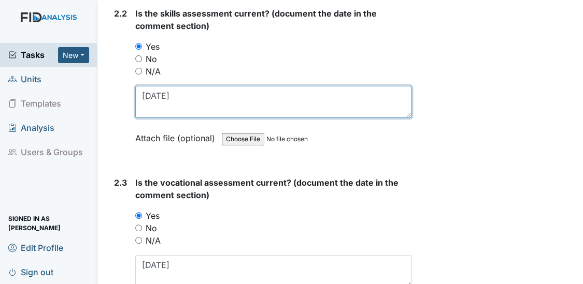
click at [178, 92] on textarea "10/29/25" at bounding box center [273, 102] width 277 height 32
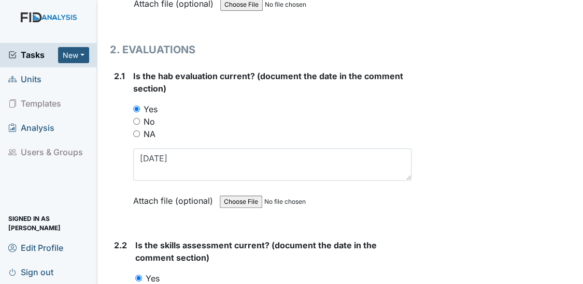
scroll to position [1105, 0]
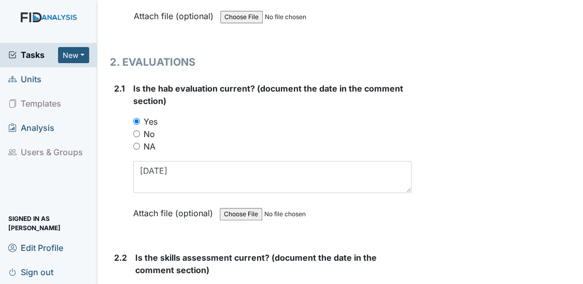
type textarea "10/29/24"
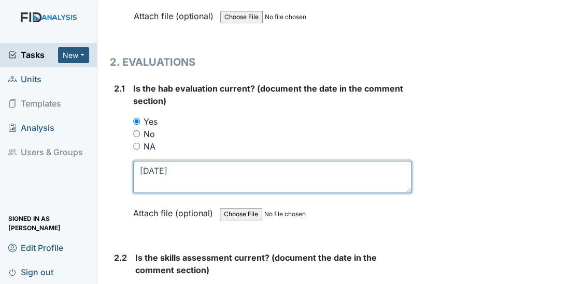
click at [174, 167] on textarea "10/29/25" at bounding box center [272, 177] width 279 height 32
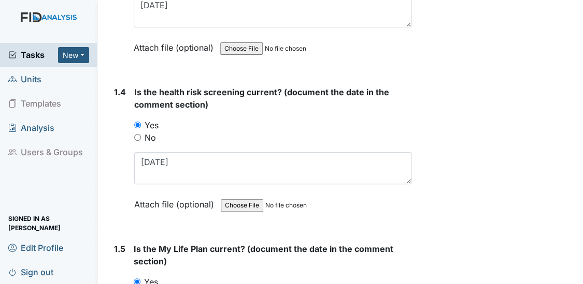
scroll to position [596, 0]
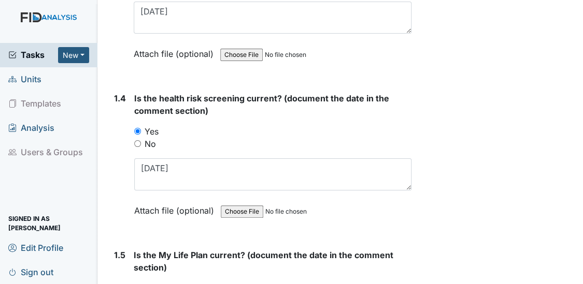
type textarea "10/29/24"
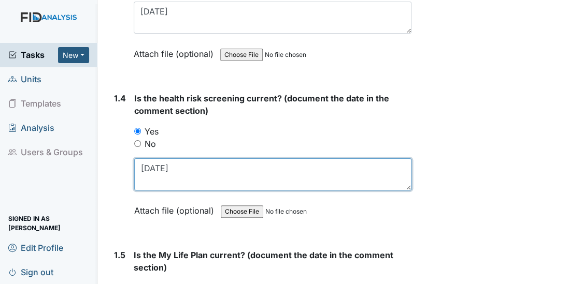
click at [177, 166] on textarea "11/29/25" at bounding box center [273, 175] width 278 height 32
type textarea "11/29/24"
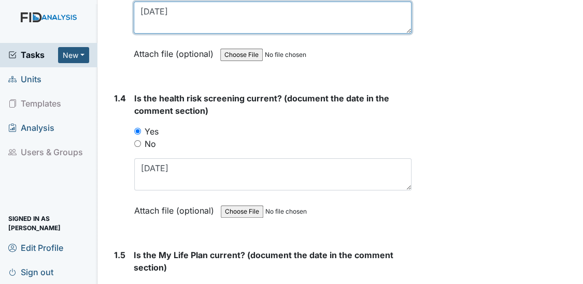
click at [175, 10] on textarea "12/14/25" at bounding box center [273, 18] width 278 height 32
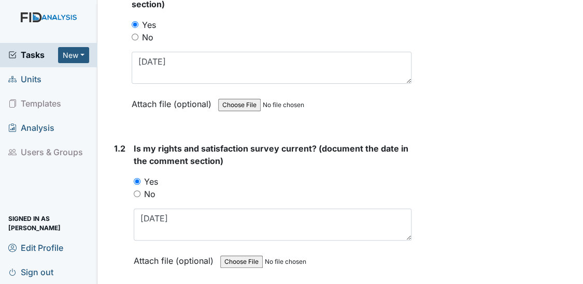
scroll to position [220, 0]
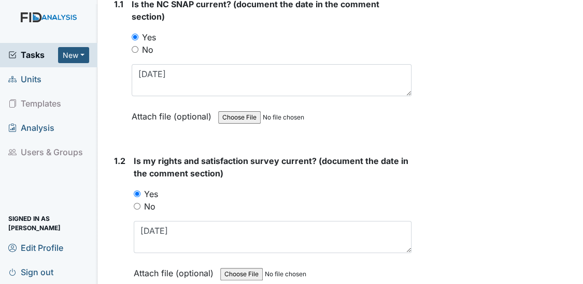
type textarea "12/14/24"
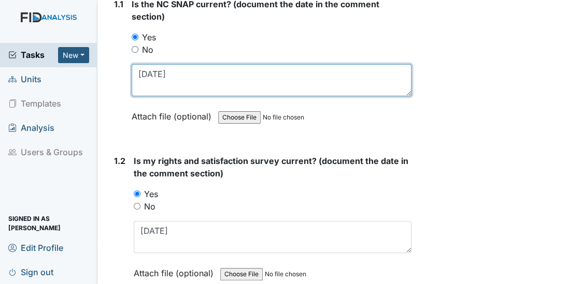
click at [174, 72] on textarea "12/14/25" at bounding box center [272, 80] width 280 height 32
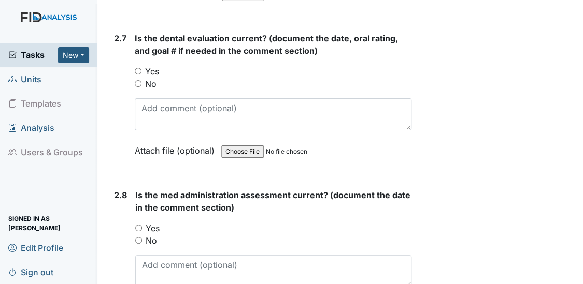
scroll to position [2148, 0]
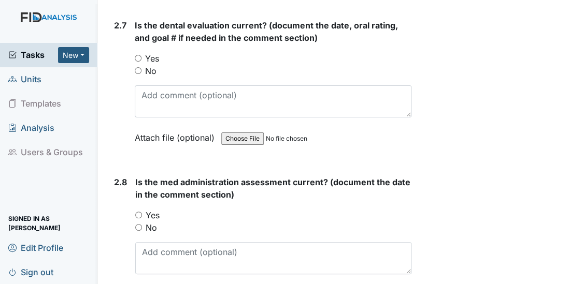
type textarea "12/14/24"
click at [138, 55] on input "Yes" at bounding box center [138, 58] width 7 height 7
radio input "true"
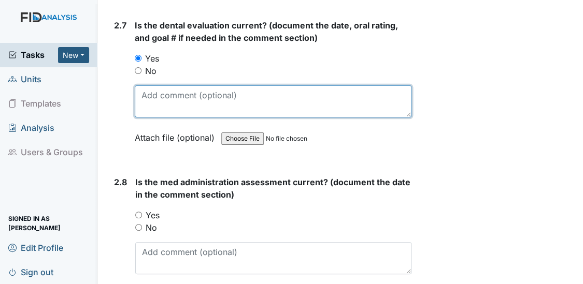
click at [162, 92] on textarea at bounding box center [273, 101] width 277 height 32
click at [148, 106] on textarea "[DATE]" at bounding box center [273, 101] width 277 height 32
click at [175, 95] on textarea "[DATE]" at bounding box center [273, 101] width 277 height 32
type textarea "6/6/25 SC014"
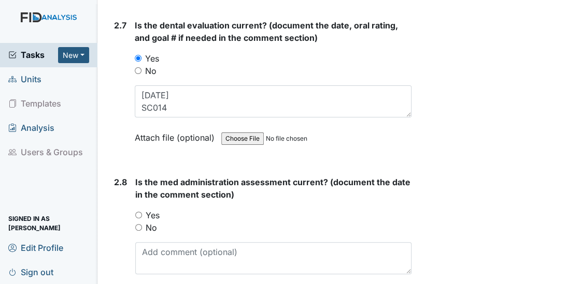
click at [137, 212] on input "Yes" at bounding box center [138, 215] width 7 height 7
radio input "true"
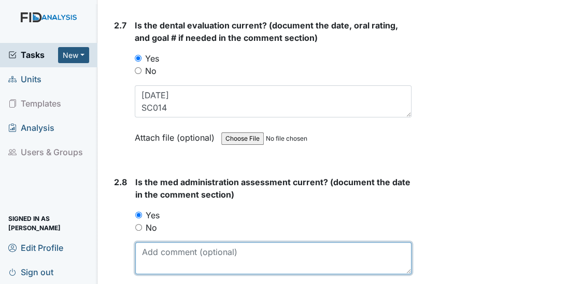
click at [158, 247] on textarea at bounding box center [273, 258] width 277 height 32
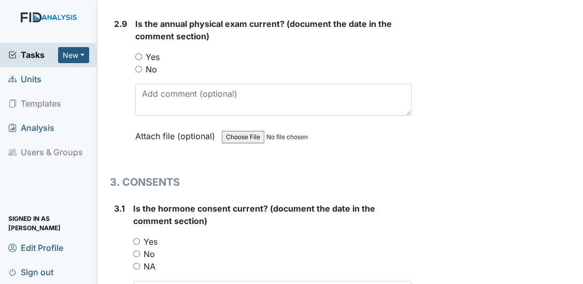
scroll to position [2468, 0]
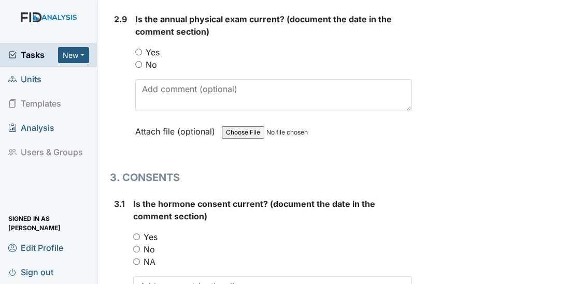
type textarea "[DATE]"
click at [138, 49] on input "Yes" at bounding box center [138, 52] width 7 height 7
radio input "true"
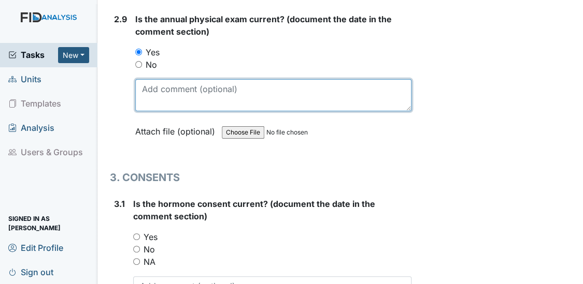
click at [148, 79] on textarea at bounding box center [273, 95] width 277 height 32
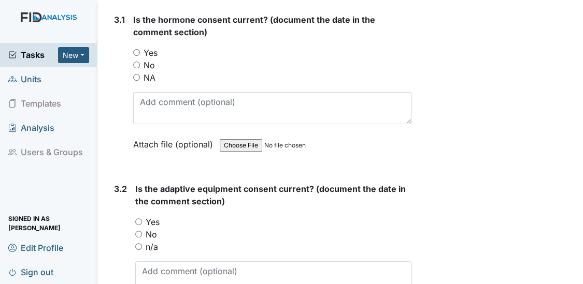
scroll to position [2656, 0]
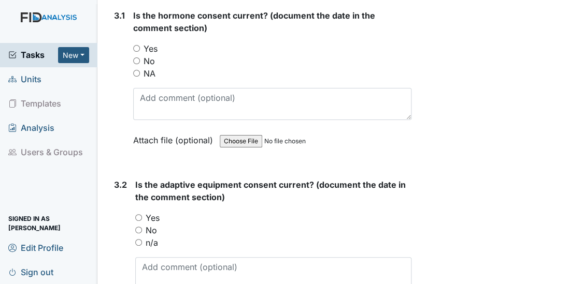
type textarea "1/6/25"
click at [136, 45] on input "Yes" at bounding box center [136, 48] width 7 height 7
radio input "true"
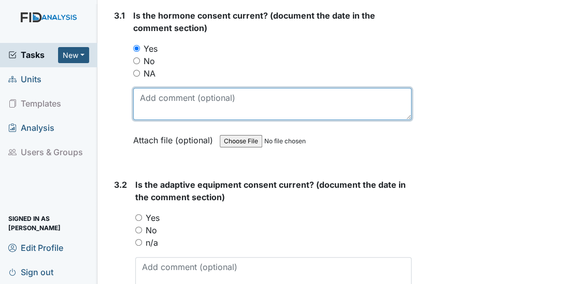
click at [155, 88] on textarea at bounding box center [272, 104] width 279 height 32
type textarea "3/12/25"
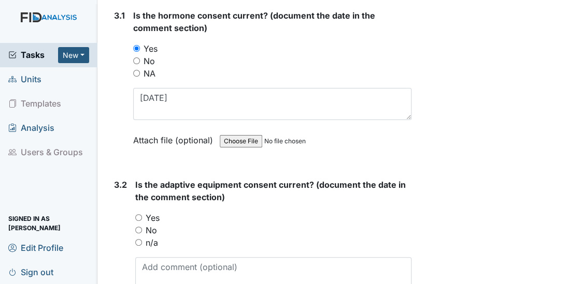
click at [139, 239] on input "n/a" at bounding box center [138, 242] width 7 height 7
radio input "true"
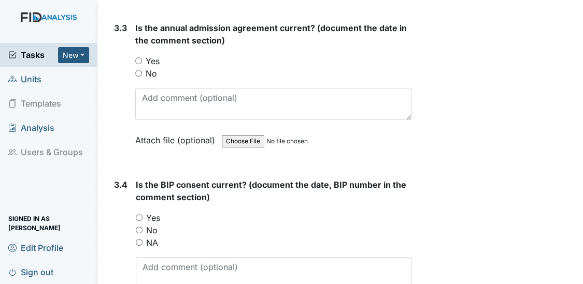
scroll to position [2989, 0]
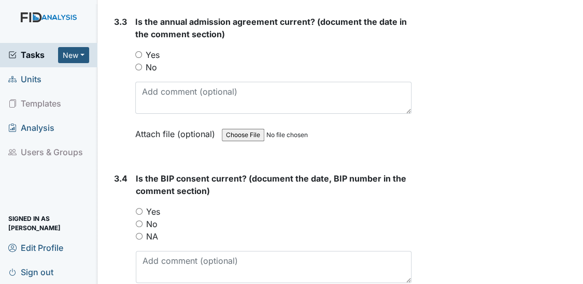
click at [140, 51] on input "Yes" at bounding box center [138, 54] width 7 height 7
radio input "true"
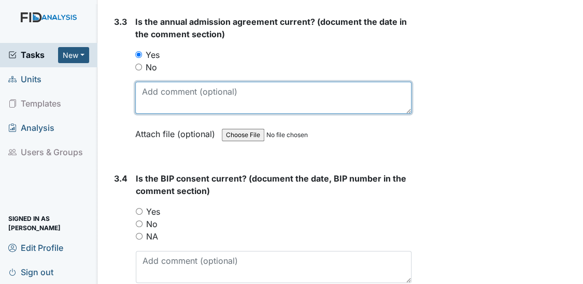
click at [156, 94] on textarea at bounding box center [273, 98] width 277 height 32
type textarea "[DATE]"
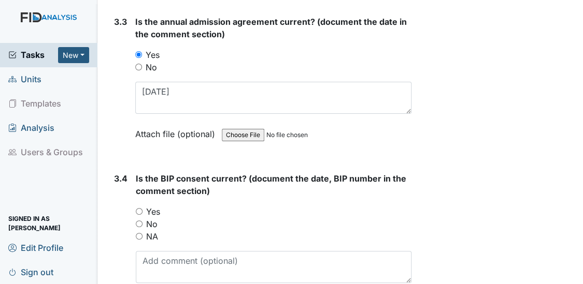
click at [139, 208] on input "Yes" at bounding box center [139, 211] width 7 height 7
radio input "true"
click at [138, 221] on input "No" at bounding box center [139, 224] width 7 height 7
radio input "true"
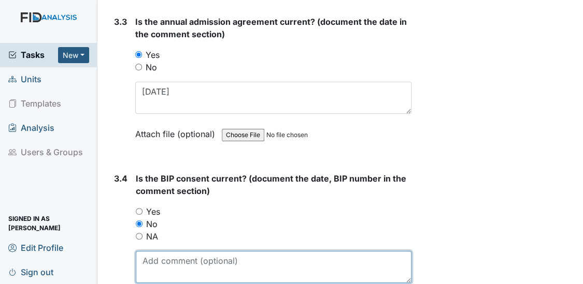
click at [153, 251] on textarea at bounding box center [274, 267] width 276 height 32
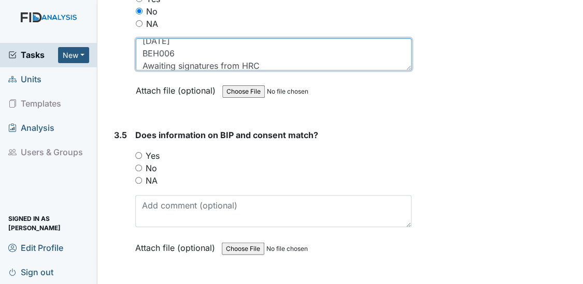
scroll to position [3221, 0]
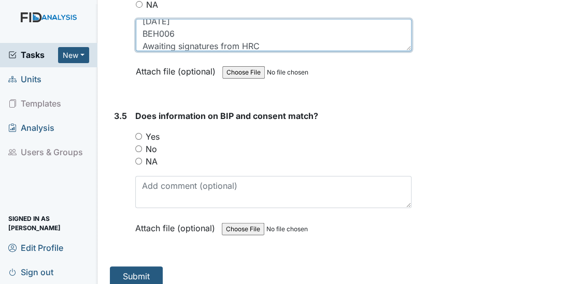
type textarea "12/19/24 BEH006 Awaiting signatures from HRC"
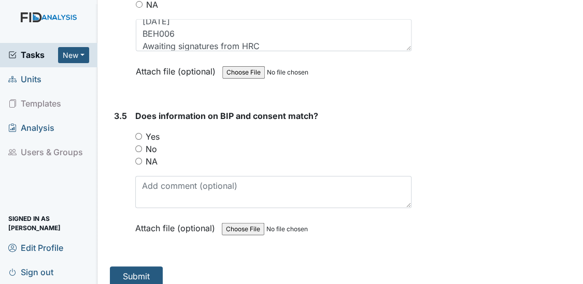
click at [137, 133] on input "Yes" at bounding box center [138, 136] width 7 height 7
radio input "true"
click at [128, 267] on button "Submit" at bounding box center [136, 277] width 53 height 20
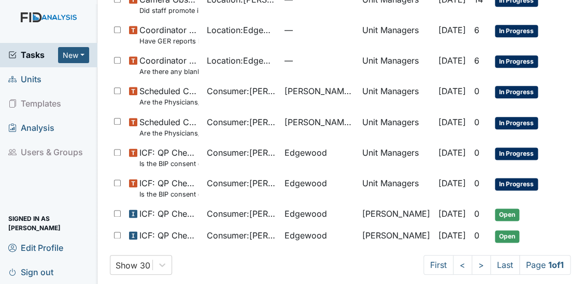
scroll to position [451, 0]
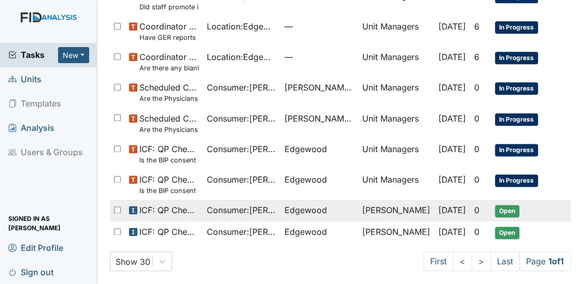
click at [175, 204] on span "ICF: QP Checklist" at bounding box center [168, 210] width 59 height 12
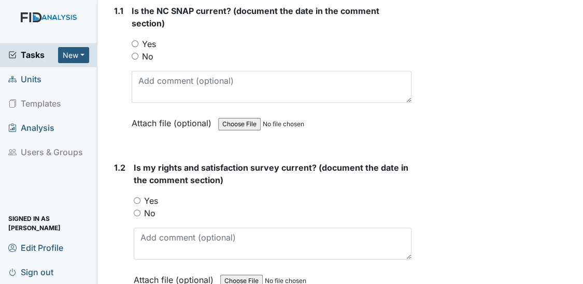
scroll to position [226, 0]
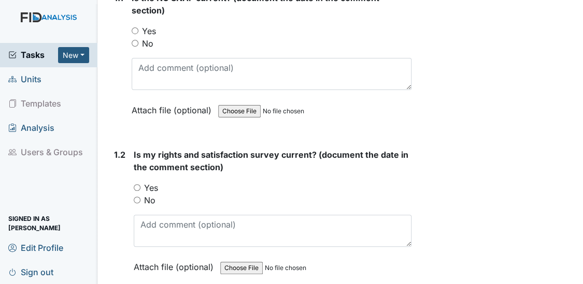
click at [135, 27] on input "Yes" at bounding box center [135, 30] width 7 height 7
radio input "true"
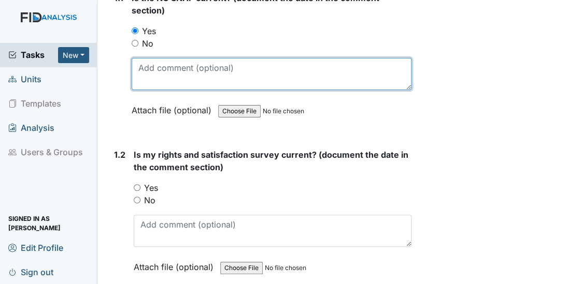
click at [142, 65] on textarea at bounding box center [272, 74] width 280 height 32
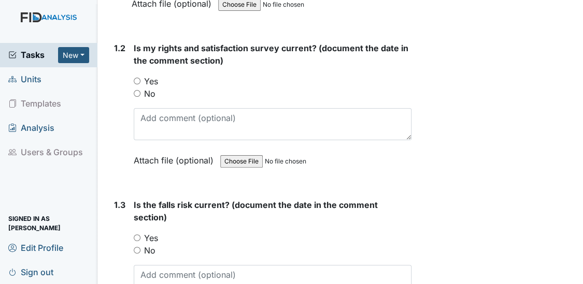
scroll to position [339, 0]
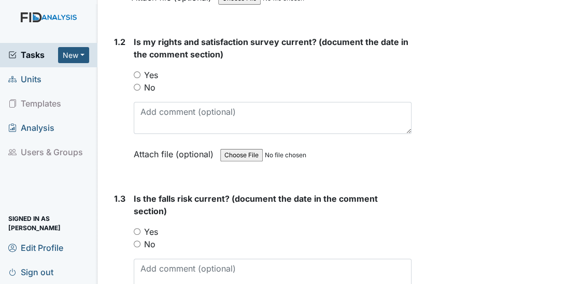
type textarea "[DATE]"
click at [136, 74] on input "Yes" at bounding box center [137, 75] width 7 height 7
radio input "true"
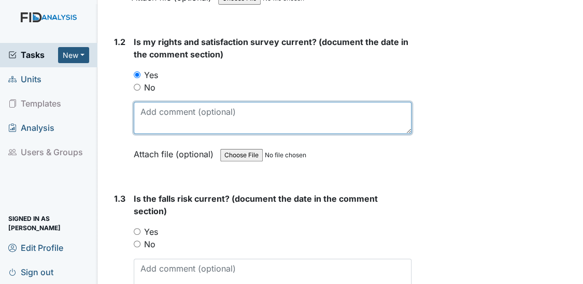
click at [151, 107] on textarea at bounding box center [273, 118] width 278 height 32
type textarea "[DATE]"
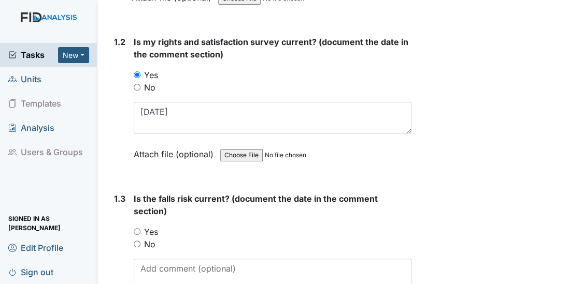
click at [138, 229] on input "Yes" at bounding box center [137, 231] width 7 height 7
radio input "true"
click at [157, 265] on textarea at bounding box center [273, 275] width 278 height 32
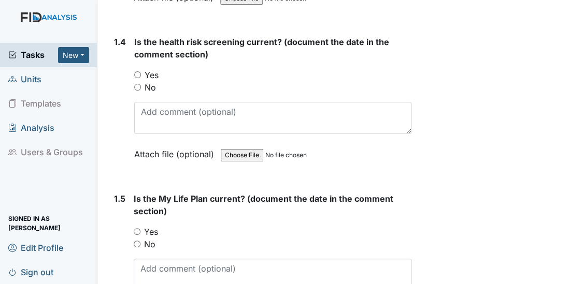
scroll to position [691, 0]
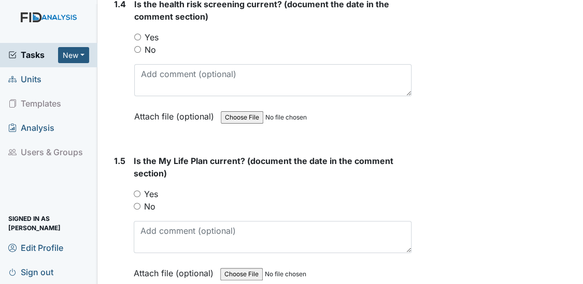
type textarea "[DATE]"
click at [137, 36] on input "Yes" at bounding box center [137, 37] width 7 height 7
radio input "true"
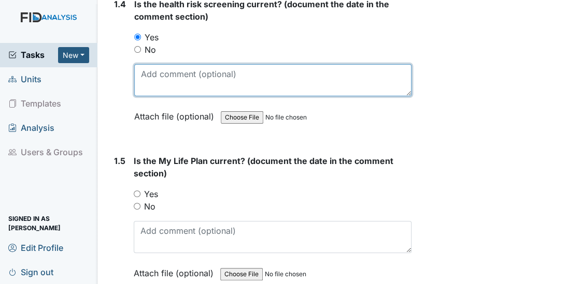
click at [144, 64] on textarea at bounding box center [273, 80] width 278 height 32
type textarea "[DATE]"
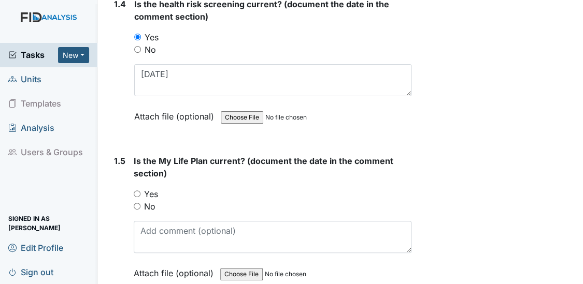
click at [137, 193] on input "Yes" at bounding box center [137, 194] width 7 height 7
radio input "true"
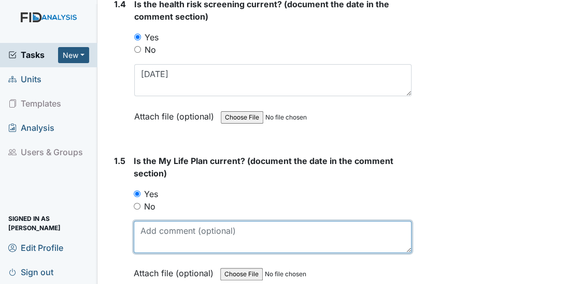
click at [148, 235] on textarea at bounding box center [273, 237] width 278 height 32
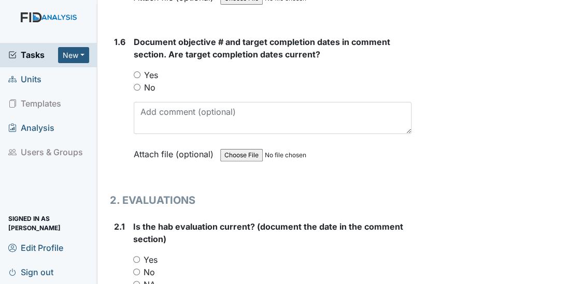
scroll to position [985, 0]
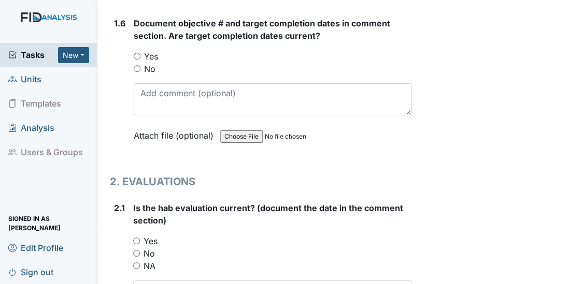
type textarea "[DATE]"
click at [135, 55] on input "Yes" at bounding box center [137, 56] width 7 height 7
radio input "true"
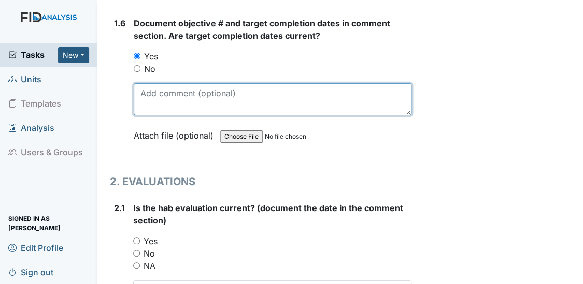
click at [143, 88] on textarea at bounding box center [273, 99] width 278 height 32
type textarea "d"
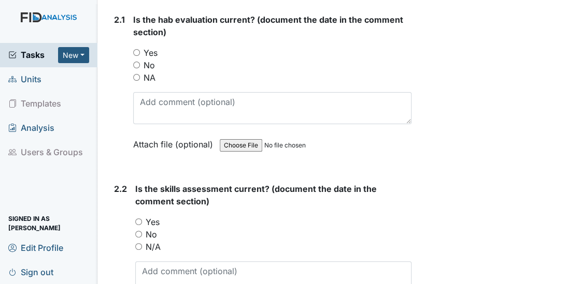
scroll to position [1155, 0]
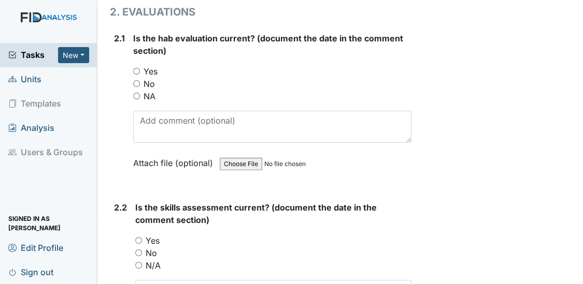
type textarea "DIL040 [DATE] HS021 [DATE] SC049 [DATE] HS002 [DATE]"
click at [135, 68] on input "Yes" at bounding box center [136, 71] width 7 height 7
radio input "true"
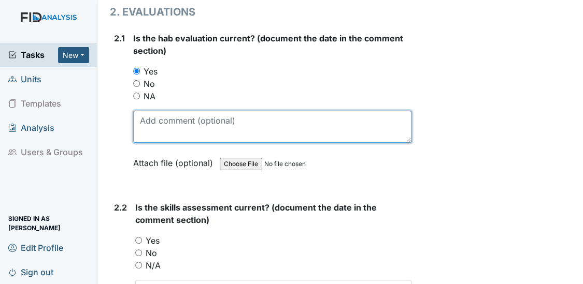
click at [148, 113] on textarea at bounding box center [272, 127] width 279 height 32
type textarea "[DATE]"
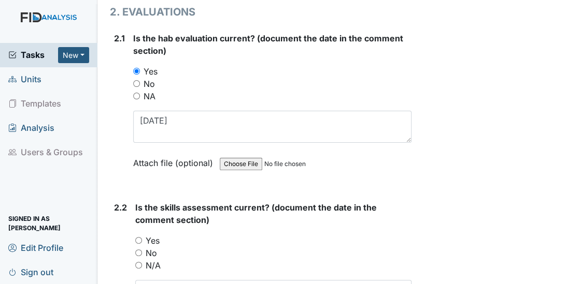
click at [138, 237] on input "Yes" at bounding box center [138, 240] width 7 height 7
radio input "true"
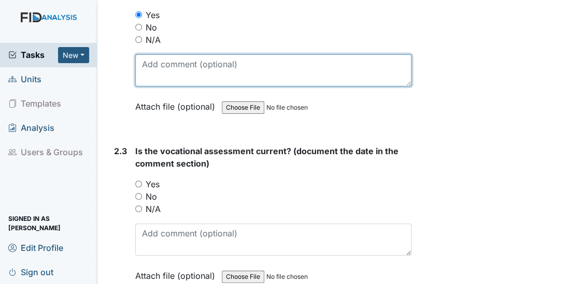
scroll to position [1350, 0]
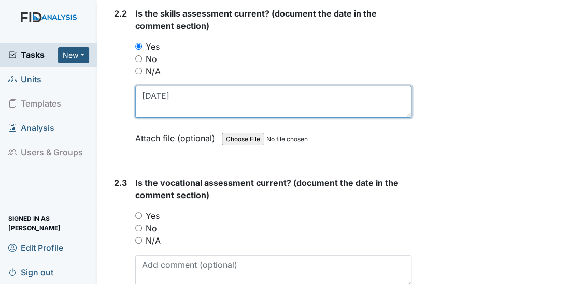
type textarea "[DATE]"
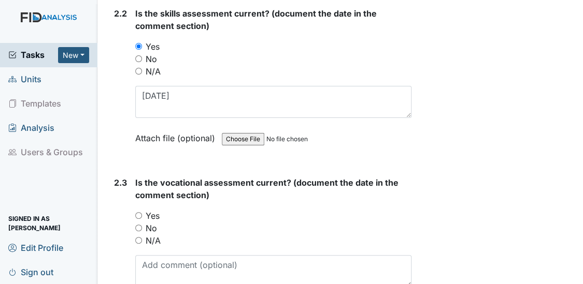
click at [138, 237] on input "N/A" at bounding box center [138, 240] width 7 height 7
radio input "true"
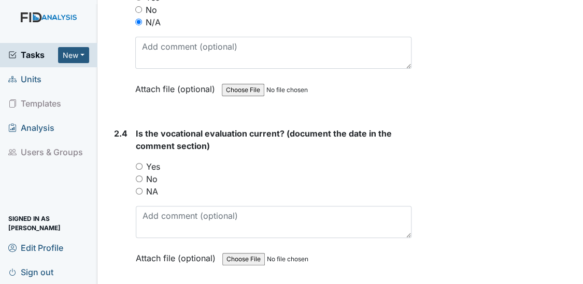
scroll to position [1576, 0]
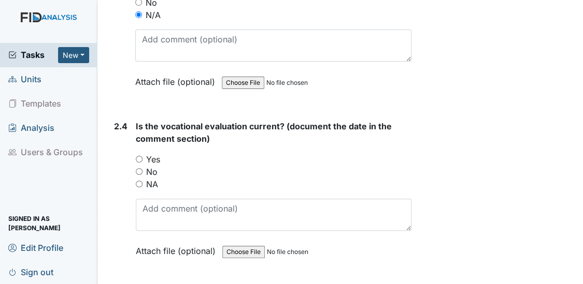
drag, startPoint x: 579, startPoint y: 279, endPoint x: 138, endPoint y: 178, distance: 452.4
click at [138, 181] on input "NA" at bounding box center [139, 184] width 7 height 7
radio input "true"
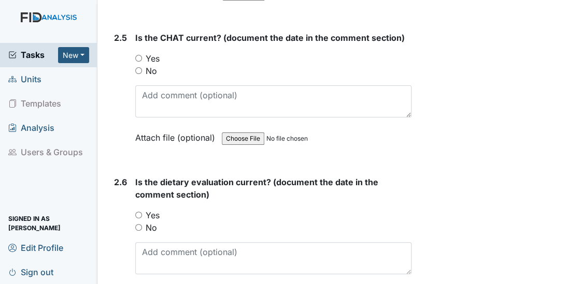
scroll to position [1852, 0]
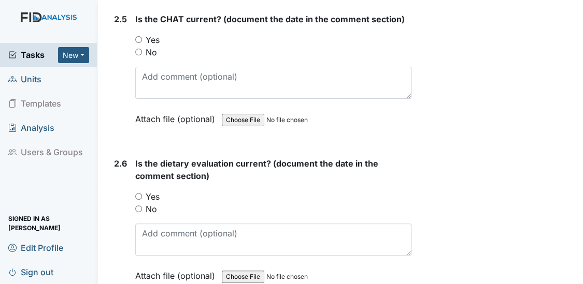
click at [139, 36] on input "Yes" at bounding box center [138, 39] width 7 height 7
radio input "true"
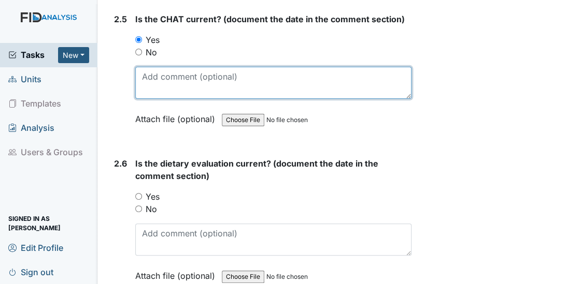
click at [158, 80] on textarea at bounding box center [273, 83] width 277 height 32
type textarea "[DATE]"
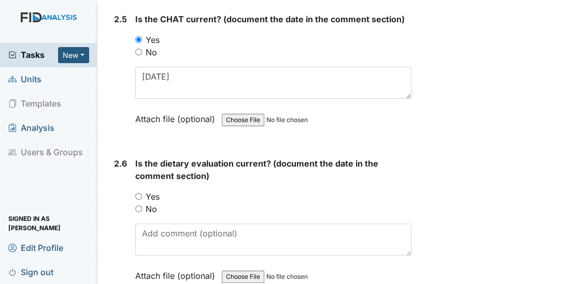
click at [136, 193] on input "Yes" at bounding box center [138, 196] width 7 height 7
radio input "true"
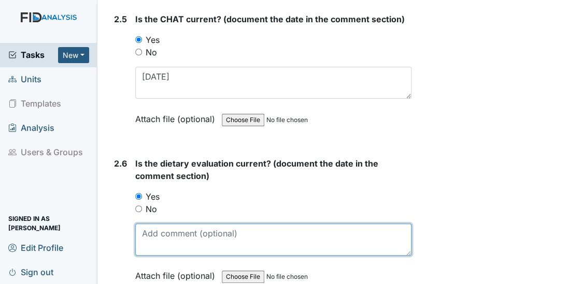
click at [145, 237] on textarea at bounding box center [273, 240] width 277 height 32
click at [148, 227] on textarea "[DATE]" at bounding box center [273, 240] width 277 height 32
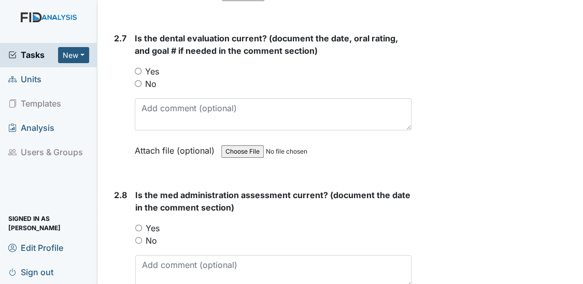
scroll to position [2154, 0]
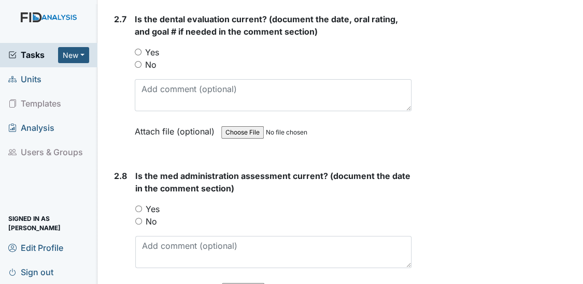
type textarea "[DATE]"
click at [138, 49] on input "Yes" at bounding box center [138, 52] width 7 height 7
radio input "true"
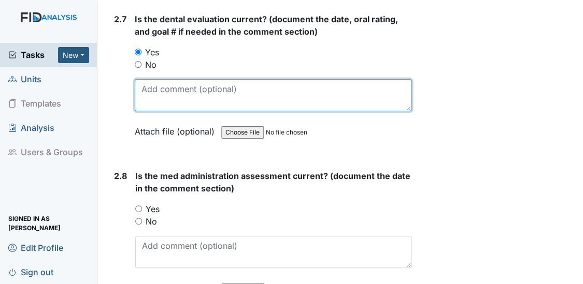
click at [161, 86] on textarea at bounding box center [273, 95] width 277 height 32
type textarea "[DATE]"
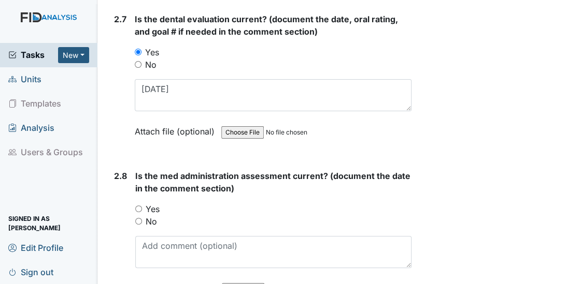
click at [138, 206] on input "Yes" at bounding box center [138, 209] width 7 height 7
radio input "true"
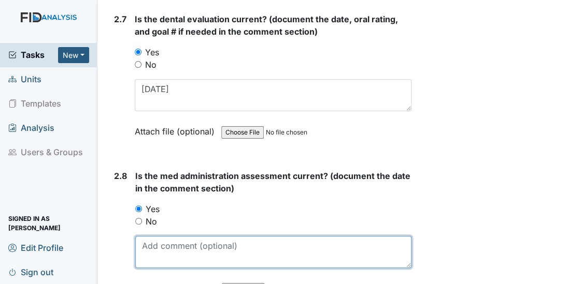
click at [155, 245] on textarea at bounding box center [273, 252] width 277 height 32
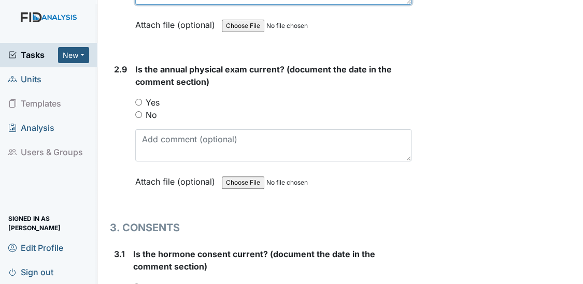
scroll to position [2436, 0]
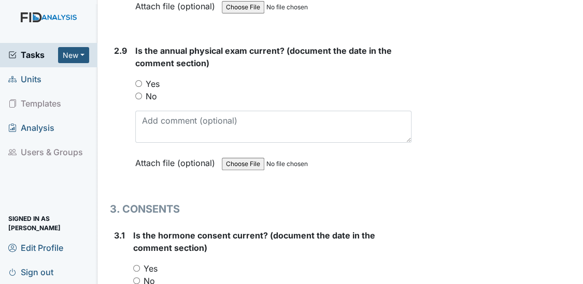
type textarea "[DATE]"
click at [137, 80] on input "Yes" at bounding box center [138, 83] width 7 height 7
radio input "true"
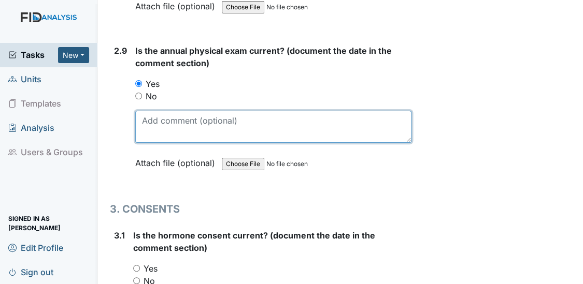
click at [160, 114] on textarea at bounding box center [273, 127] width 277 height 32
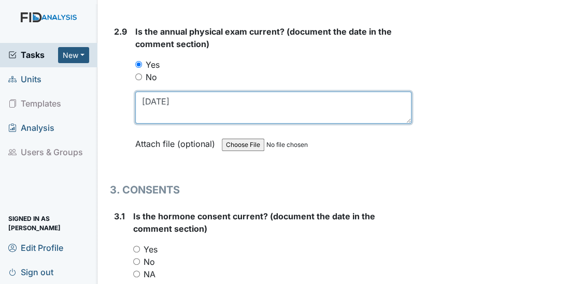
type textarea "[DATE]"
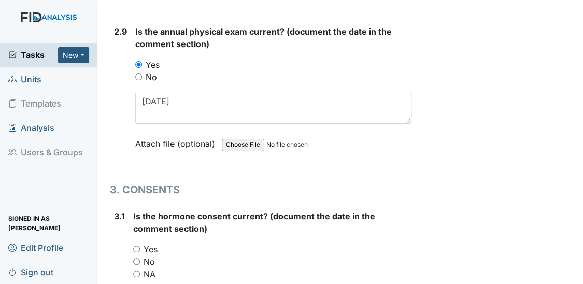
drag, startPoint x: 578, startPoint y: 277, endPoint x: 135, endPoint y: 239, distance: 444.6
click at [135, 246] on input "Yes" at bounding box center [136, 249] width 7 height 7
radio input "true"
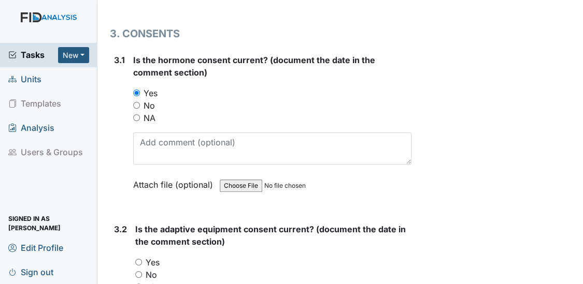
scroll to position [2631, 0]
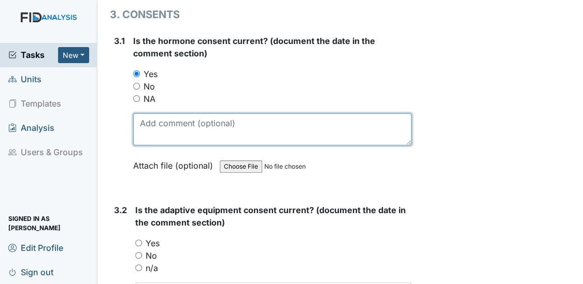
click at [140, 117] on textarea at bounding box center [272, 129] width 279 height 32
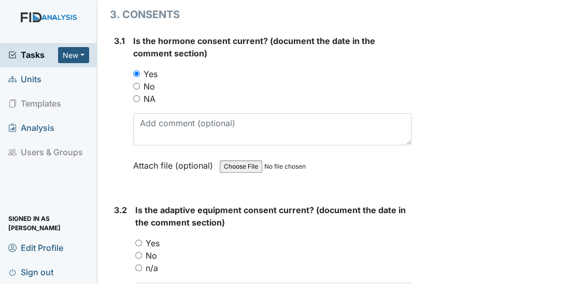
click at [136, 95] on input "NA" at bounding box center [136, 98] width 7 height 7
radio input "true"
click at [139, 240] on input "Yes" at bounding box center [138, 243] width 7 height 7
radio input "true"
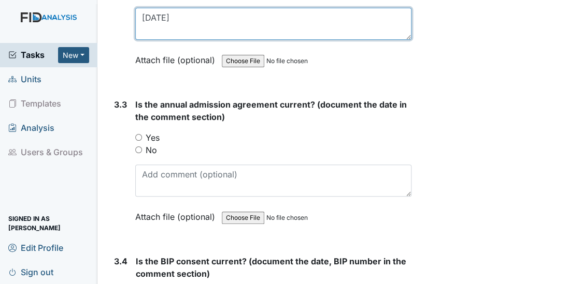
scroll to position [2950, 0]
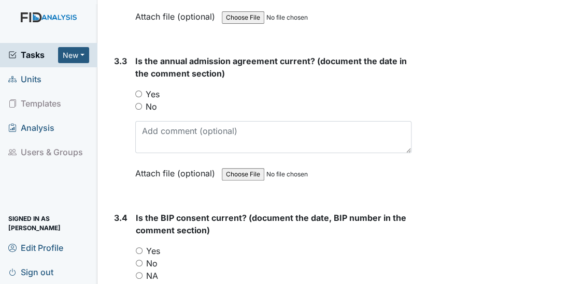
type textarea "[DATE]"
click at [139, 91] on input "Yes" at bounding box center [138, 94] width 7 height 7
radio input "true"
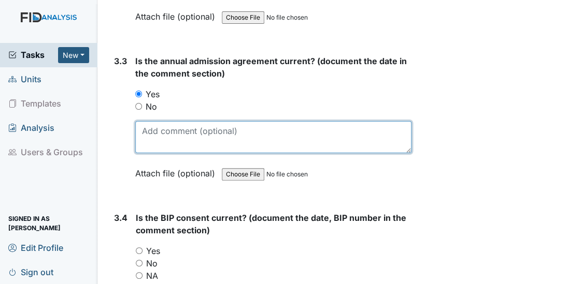
click at [151, 122] on textarea at bounding box center [273, 137] width 277 height 32
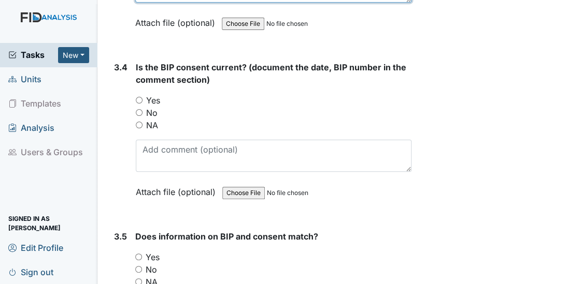
scroll to position [3119, 0]
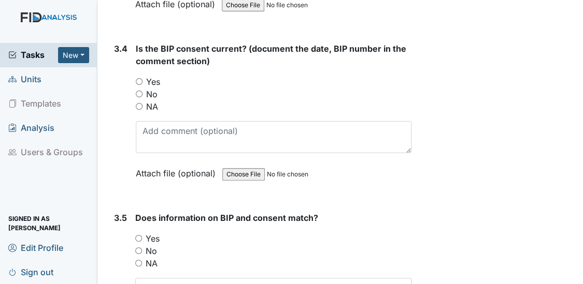
type textarea "[DATE]"
click at [139, 78] on input "Yes" at bounding box center [139, 81] width 7 height 7
radio input "true"
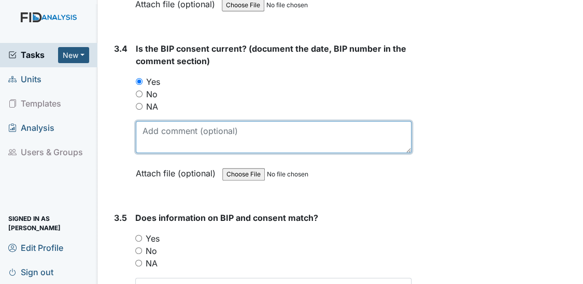
click at [148, 121] on textarea at bounding box center [274, 137] width 276 height 32
type textarea "[DATE] BEH017"
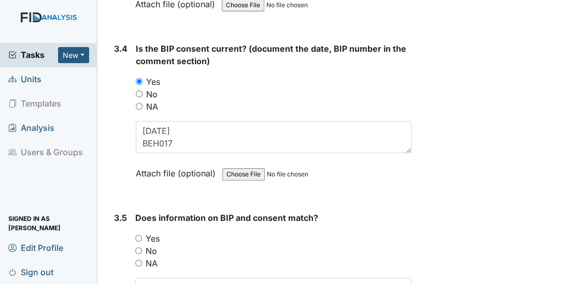
click at [138, 235] on input "Yes" at bounding box center [138, 238] width 7 height 7
radio input "true"
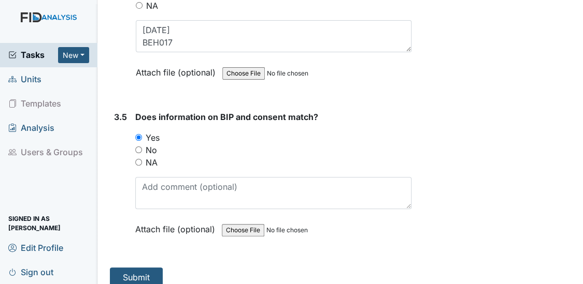
scroll to position [3221, 0]
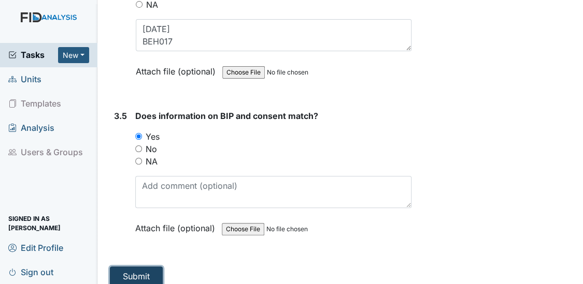
click at [128, 267] on button "Submit" at bounding box center [136, 277] width 53 height 20
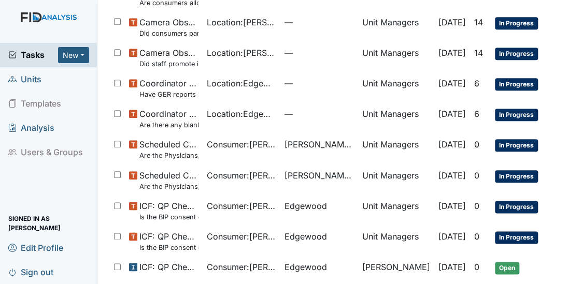
scroll to position [430, 0]
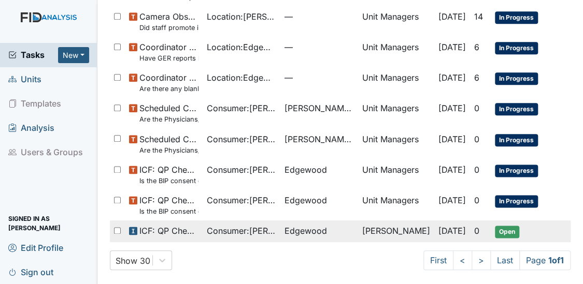
click at [234, 225] on span "Consumer : [PERSON_NAME]" at bounding box center [241, 231] width 69 height 12
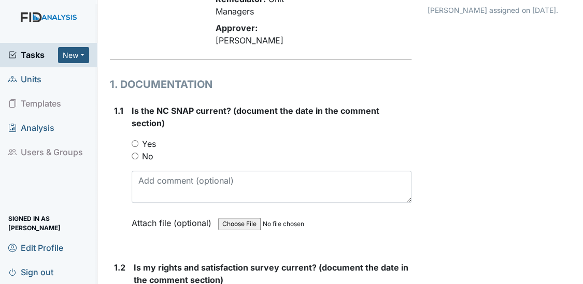
scroll to position [132, 0]
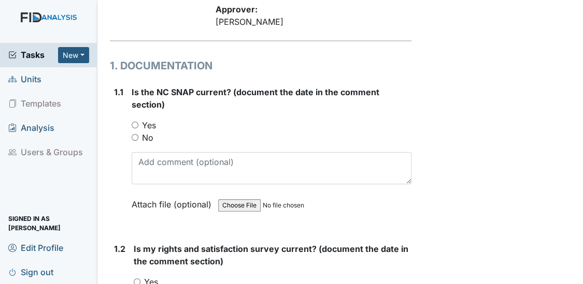
click at [135, 124] on input "Yes" at bounding box center [135, 125] width 7 height 7
radio input "true"
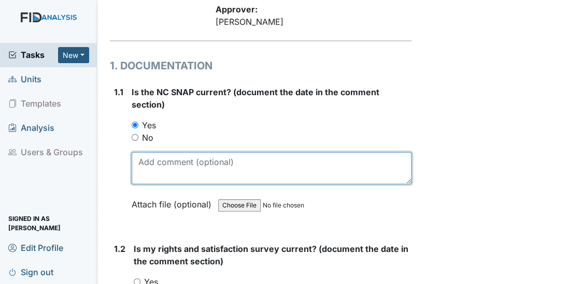
click at [145, 161] on textarea at bounding box center [272, 168] width 280 height 32
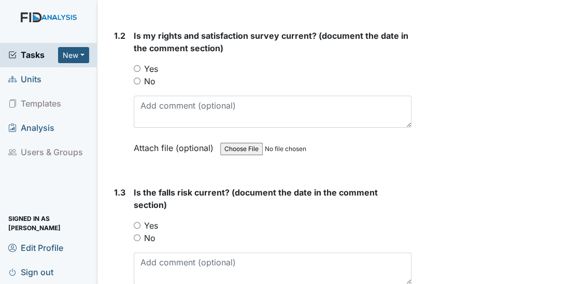
scroll to position [352, 0]
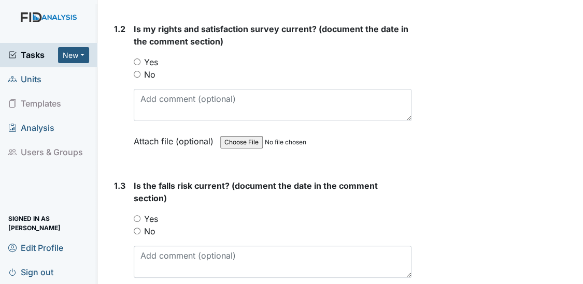
type textarea "[DATE]"
click at [135, 59] on input "Yes" at bounding box center [137, 62] width 7 height 7
radio input "true"
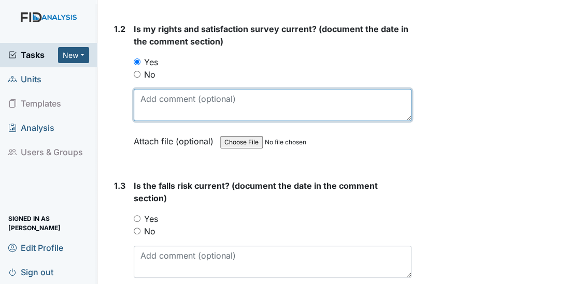
click at [144, 105] on textarea at bounding box center [273, 105] width 278 height 32
type textarea "[DATE]"
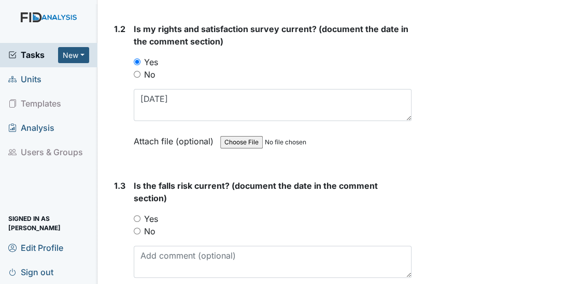
click at [136, 217] on input "Yes" at bounding box center [137, 219] width 7 height 7
radio input "true"
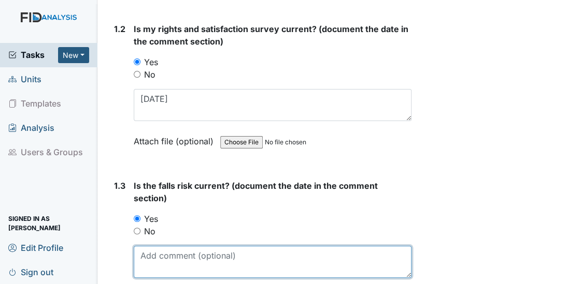
click at [142, 255] on textarea at bounding box center [273, 262] width 278 height 32
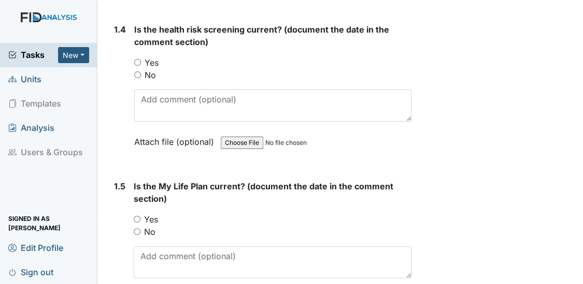
scroll to position [684, 0]
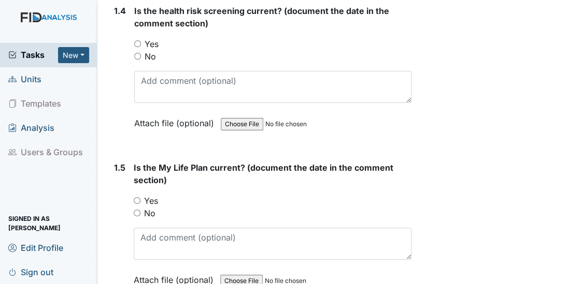
type textarea "[DATE]"
click at [138, 41] on input "Yes" at bounding box center [137, 43] width 7 height 7
radio input "true"
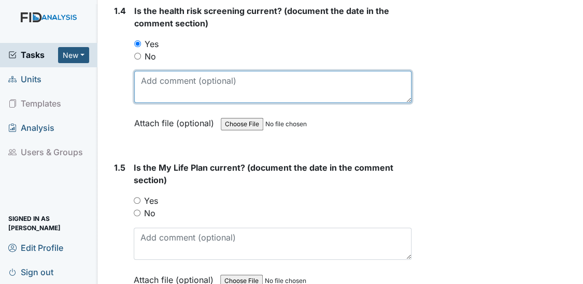
click at [142, 78] on textarea at bounding box center [273, 87] width 278 height 32
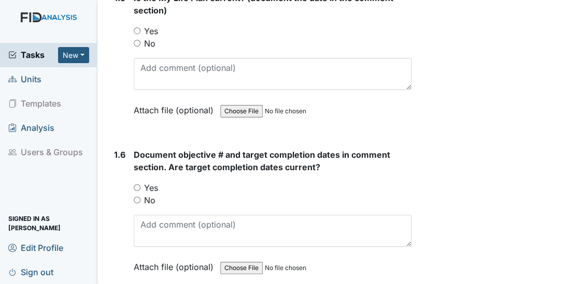
scroll to position [835, 0]
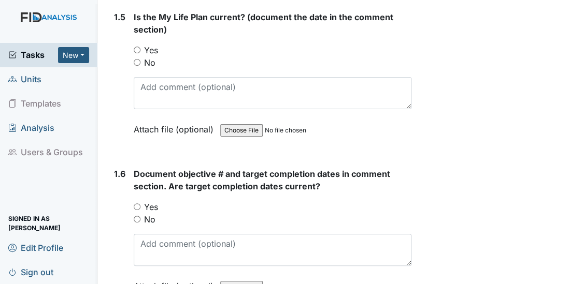
type textarea "[DATE]"
click at [137, 47] on input "Yes" at bounding box center [137, 50] width 7 height 7
radio input "true"
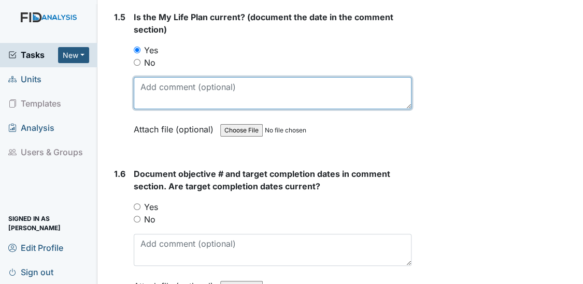
click at [146, 90] on textarea at bounding box center [273, 93] width 278 height 32
type textarea "[DATE]"
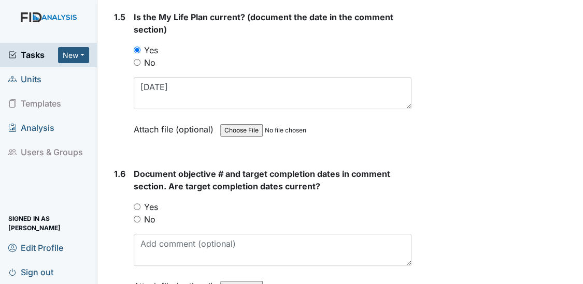
click at [136, 204] on input "Yes" at bounding box center [137, 207] width 7 height 7
radio input "true"
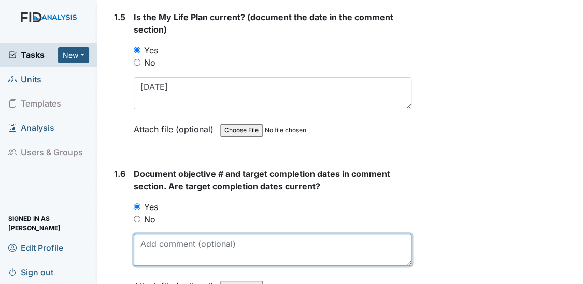
click at [152, 248] on textarea at bounding box center [273, 250] width 278 height 32
click at [190, 243] on textarea "HS027 10/321/25" at bounding box center [273, 250] width 278 height 32
click at [205, 241] on textarea "HS027 [DATE]" at bounding box center [273, 250] width 278 height 32
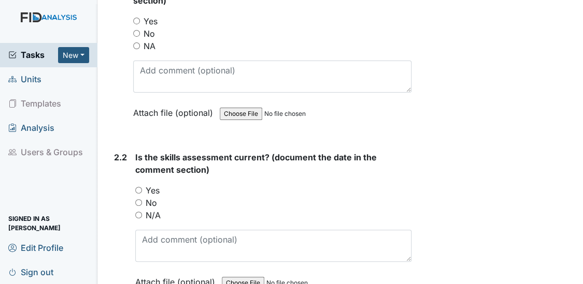
scroll to position [1187, 0]
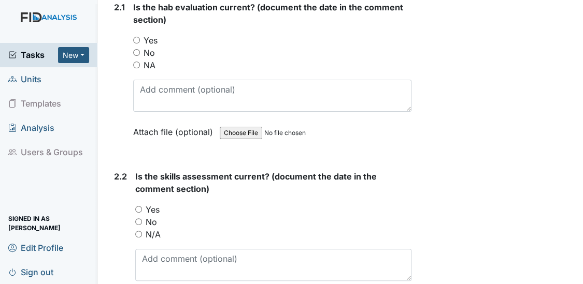
type textarea "HS027 [DATE] DIL038 [DATE] SC039 [DATE] DIL002 [DATE]"
click at [135, 37] on input "Yes" at bounding box center [136, 40] width 7 height 7
radio input "true"
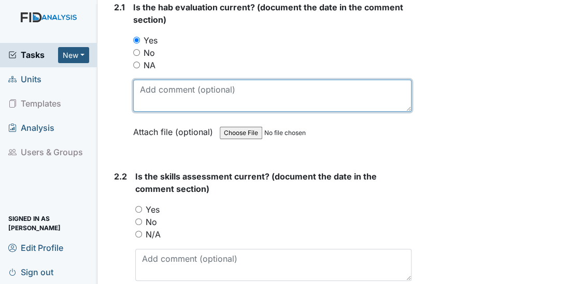
click at [145, 86] on textarea at bounding box center [272, 96] width 279 height 32
type textarea "[DATE]"
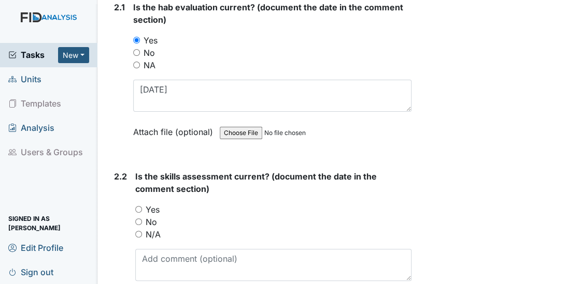
click at [139, 206] on input "Yes" at bounding box center [138, 209] width 7 height 7
radio input "true"
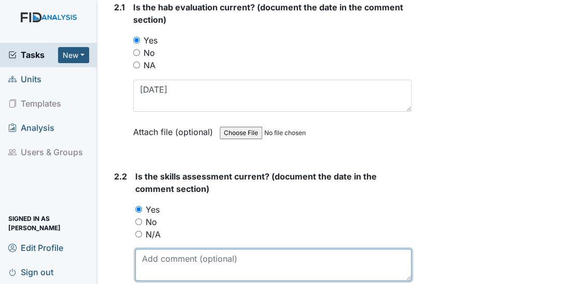
click at [155, 253] on textarea at bounding box center [273, 265] width 277 height 32
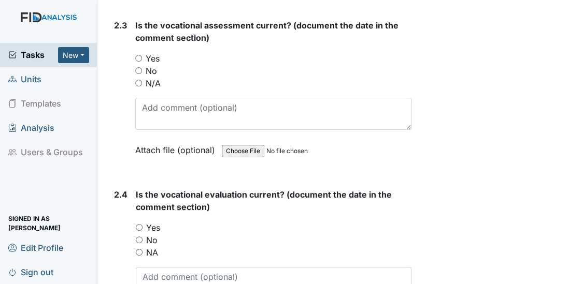
scroll to position [1526, 0]
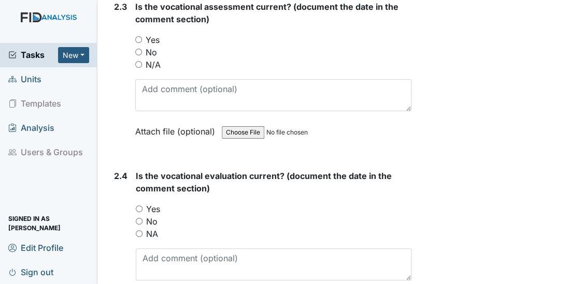
type textarea "[DATE]"
click at [138, 36] on input "Yes" at bounding box center [138, 39] width 7 height 7
radio input "true"
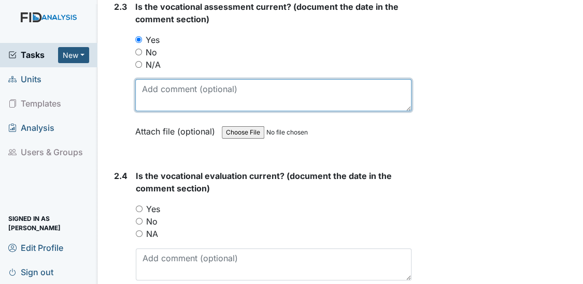
click at [144, 88] on textarea at bounding box center [273, 95] width 277 height 32
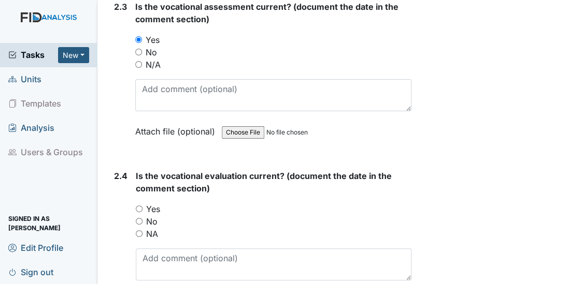
click at [137, 61] on input "N/A" at bounding box center [138, 64] width 7 height 7
radio input "true"
click at [139, 231] on input "NA" at bounding box center [139, 234] width 7 height 7
radio input "true"
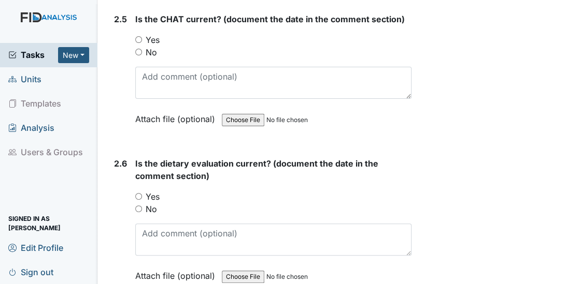
scroll to position [1865, 0]
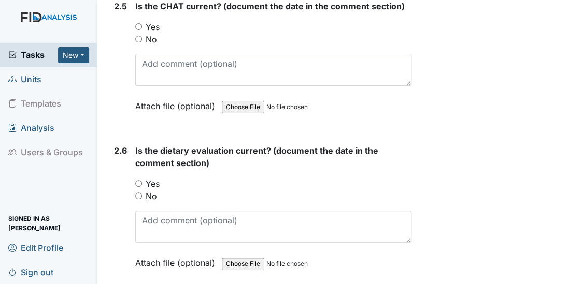
click at [139, 23] on input "Yes" at bounding box center [138, 26] width 7 height 7
radio input "true"
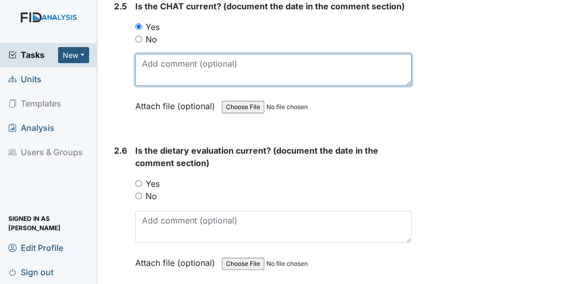
click at [154, 65] on textarea at bounding box center [273, 70] width 277 height 32
type textarea "[DATE]"
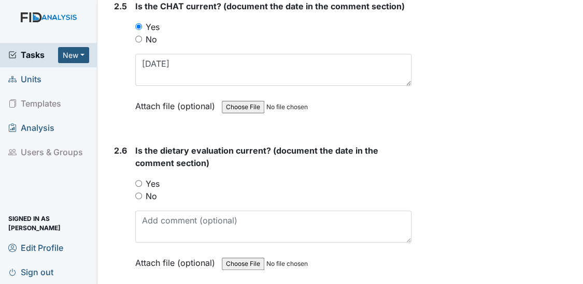
click at [139, 180] on input "Yes" at bounding box center [138, 183] width 7 height 7
radio input "true"
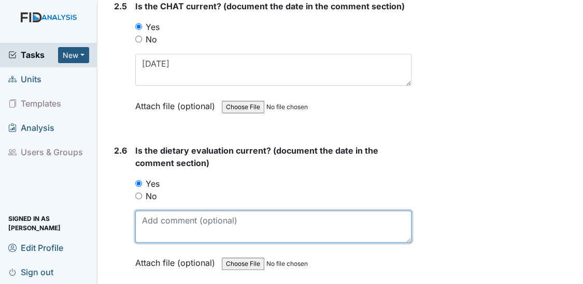
click at [145, 223] on textarea at bounding box center [273, 227] width 277 height 32
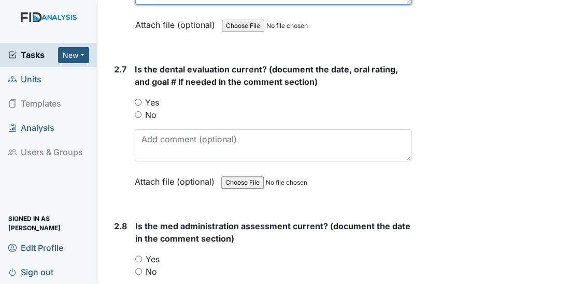
scroll to position [2110, 0]
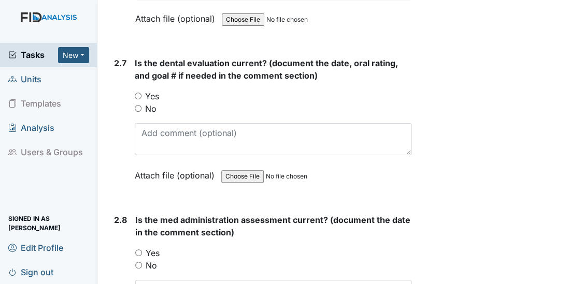
type textarea "[DATE]"
drag, startPoint x: 579, startPoint y: 277, endPoint x: 138, endPoint y: 88, distance: 479.1
click at [138, 93] on input "Yes" at bounding box center [138, 96] width 7 height 7
radio input "true"
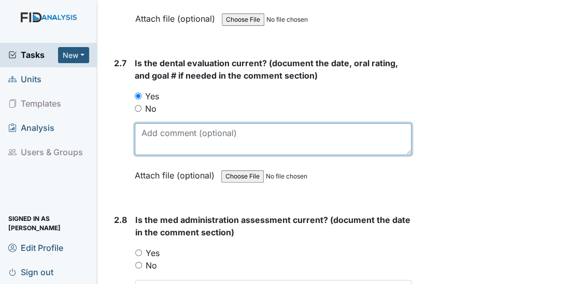
click at [150, 126] on textarea at bounding box center [273, 139] width 277 height 32
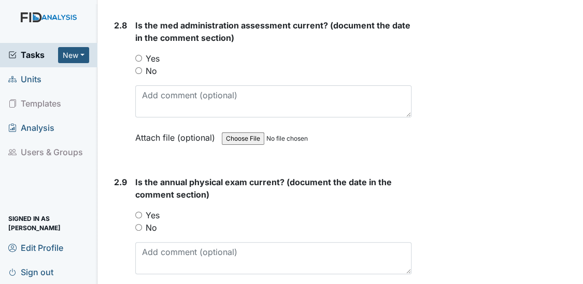
scroll to position [2311, 0]
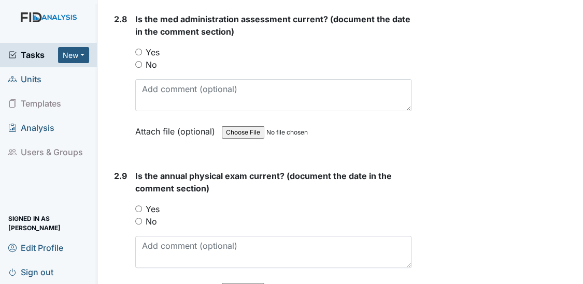
type textarea "[DATE] FAIR SC038"
click at [137, 49] on input "Yes" at bounding box center [138, 52] width 7 height 7
radio input "true"
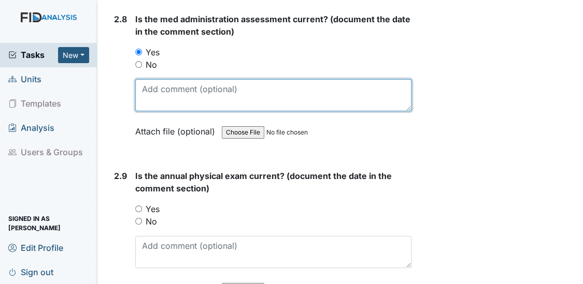
click at [158, 79] on textarea at bounding box center [273, 95] width 277 height 32
type textarea "[DATE]"
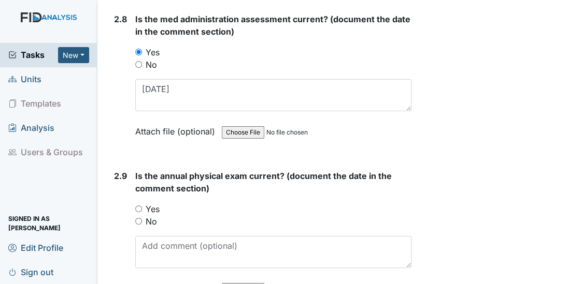
click at [137, 206] on input "Yes" at bounding box center [138, 209] width 7 height 7
radio input "true"
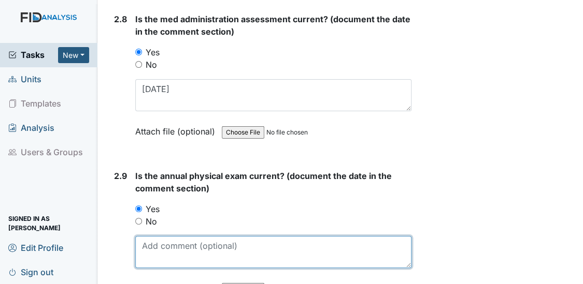
click at [148, 237] on textarea at bounding box center [273, 252] width 277 height 32
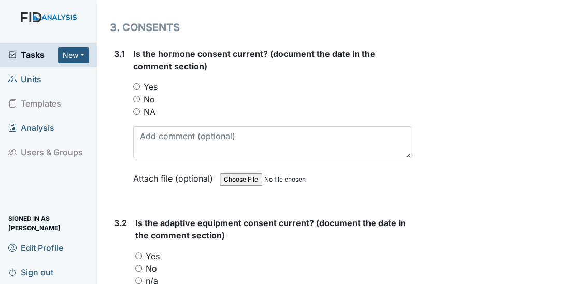
scroll to position [2625, 0]
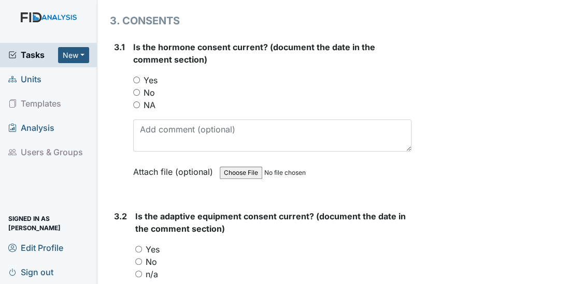
type textarea "[DATE]"
click at [135, 77] on input "Yes" at bounding box center [136, 80] width 7 height 7
radio input "true"
click at [136, 102] on input "NA" at bounding box center [136, 105] width 7 height 7
radio input "true"
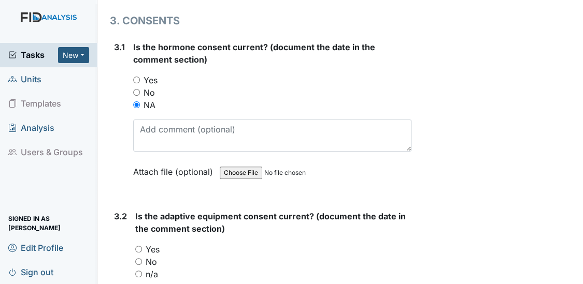
click at [136, 246] on input "Yes" at bounding box center [138, 249] width 7 height 7
radio input "true"
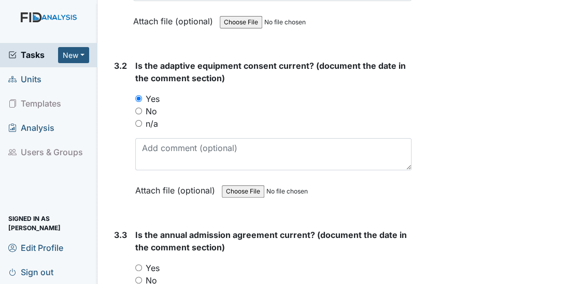
scroll to position [2825, 0]
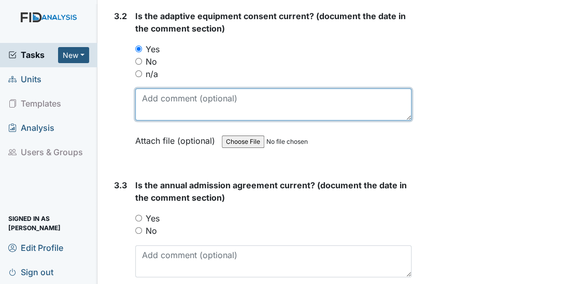
click at [156, 98] on textarea at bounding box center [273, 105] width 277 height 32
type textarea "[DATE]"
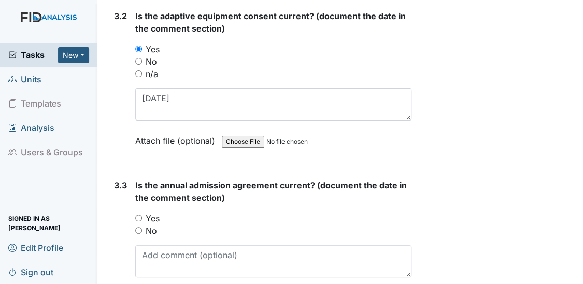
click at [137, 215] on input "Yes" at bounding box center [138, 218] width 7 height 7
radio input "true"
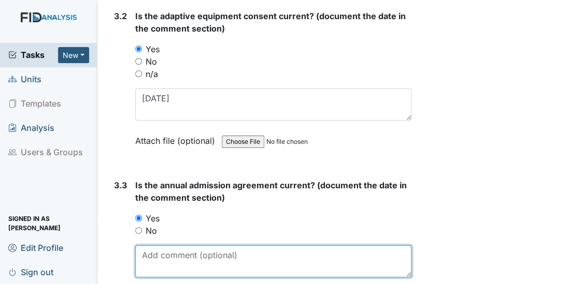
click at [148, 246] on textarea at bounding box center [273, 262] width 277 height 32
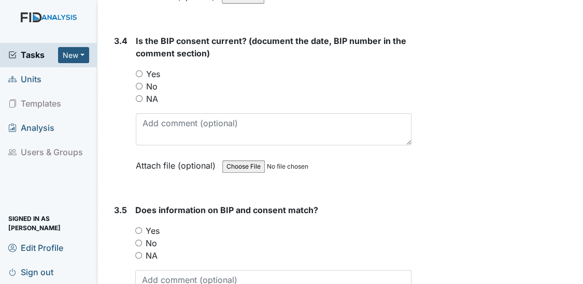
scroll to position [3134, 0]
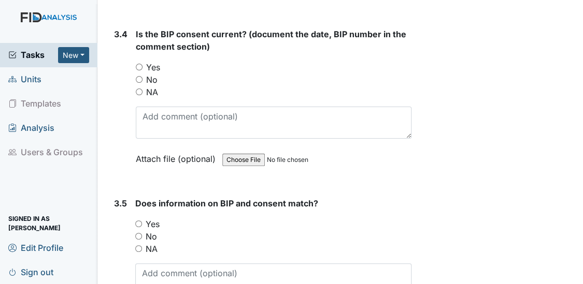
type textarea "[DATE]"
click at [140, 64] on input "Yes" at bounding box center [139, 67] width 7 height 7
radio input "true"
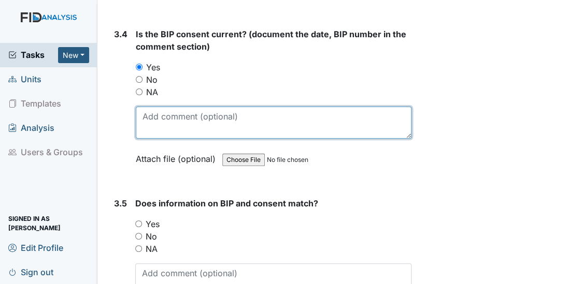
click at [149, 107] on textarea at bounding box center [274, 123] width 276 height 32
type textarea "[DATE] BEH017"
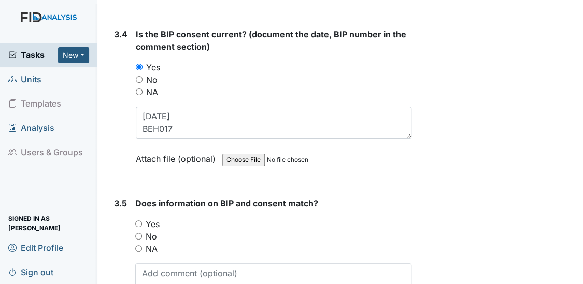
click at [137, 221] on input "Yes" at bounding box center [138, 224] width 7 height 7
radio input "true"
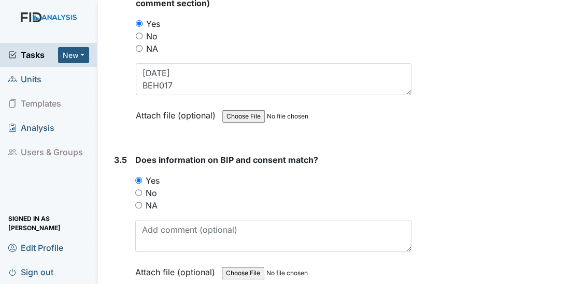
scroll to position [3221, 0]
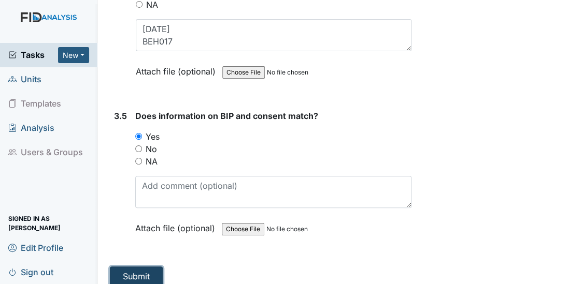
click at [137, 267] on button "Submit" at bounding box center [136, 277] width 53 height 20
